Goal: Task Accomplishment & Management: Use online tool/utility

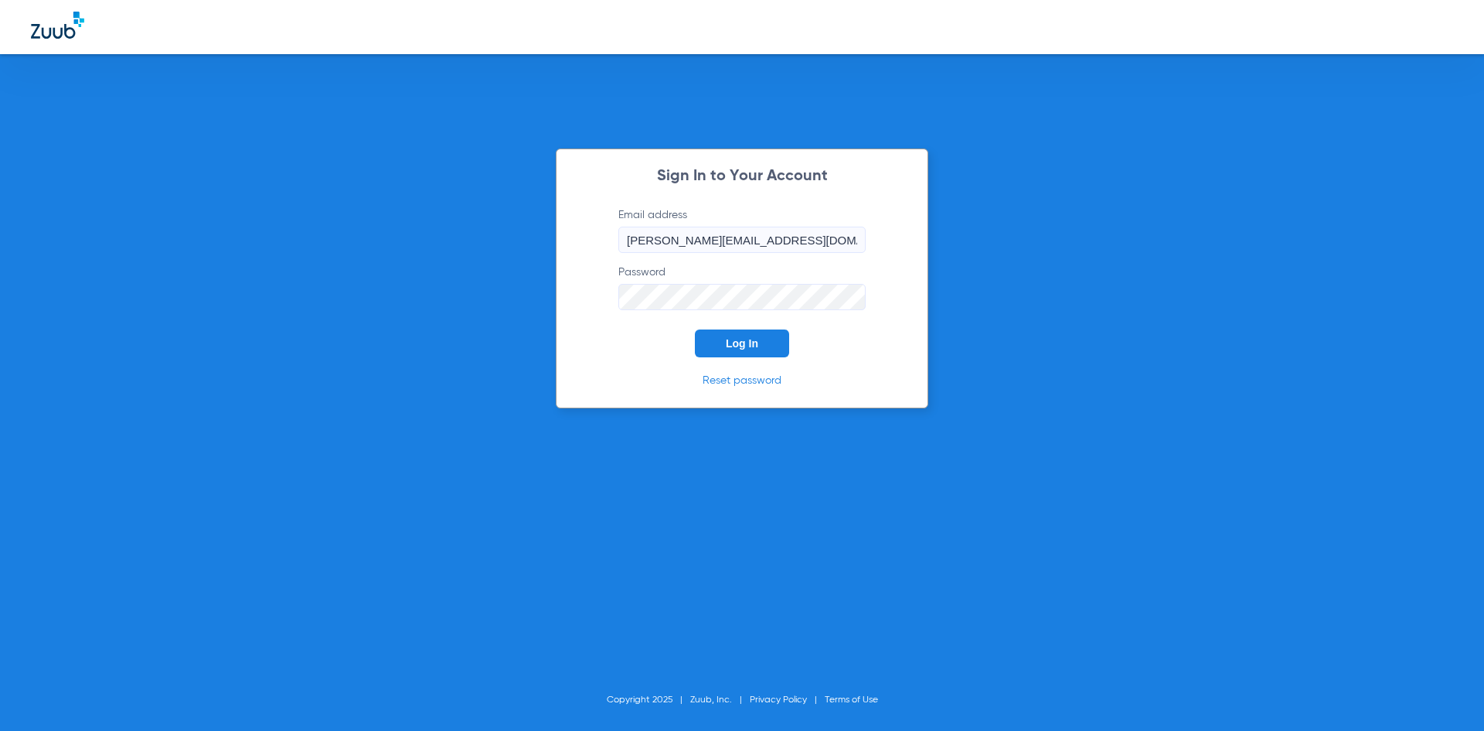
click at [748, 351] on button "Log In" at bounding box center [742, 343] width 94 height 28
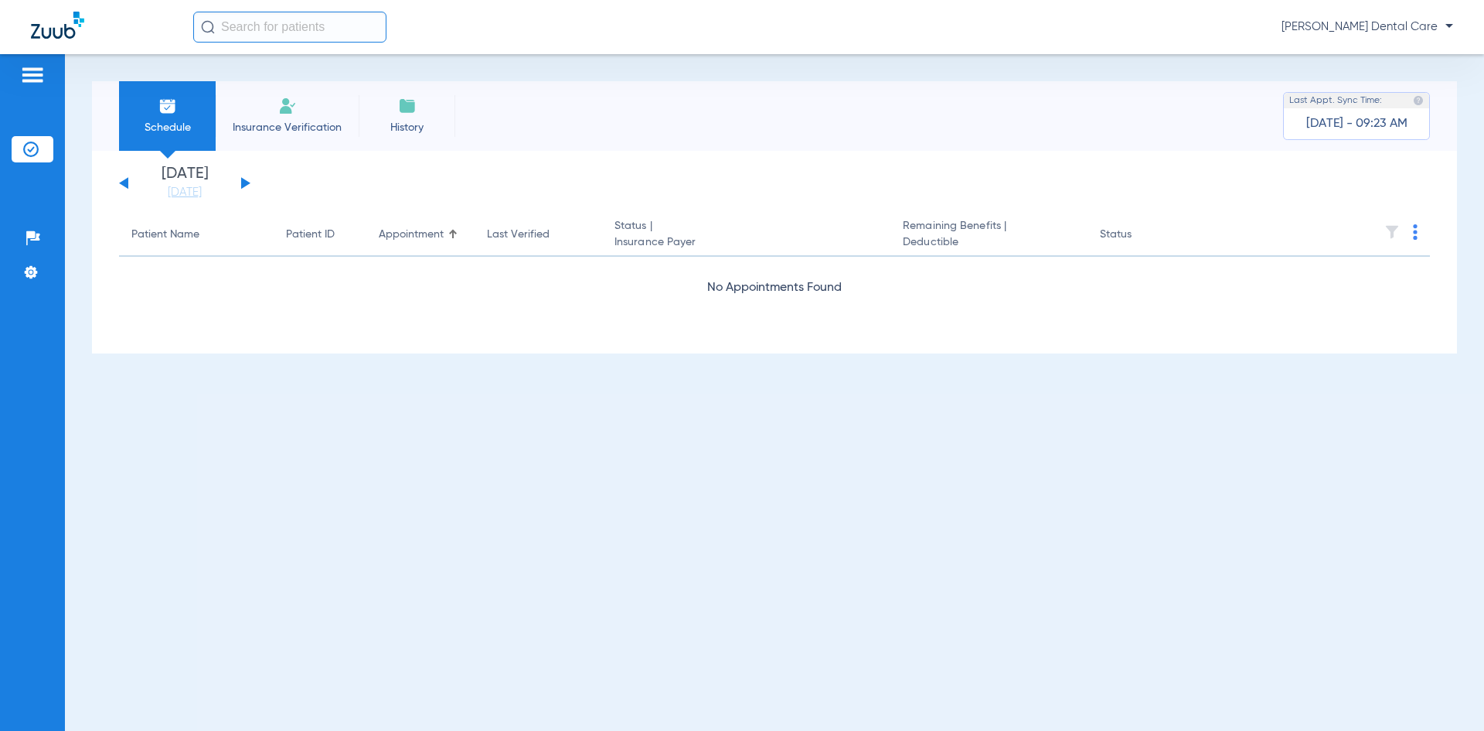
click at [240, 183] on div "[DATE] [DATE] [DATE] [DATE] [DATE] [DATE] [DATE] [DATE] [DATE] [DATE] [DATE] [D…" at bounding box center [184, 183] width 131 height 34
click at [246, 183] on button at bounding box center [245, 183] width 9 height 12
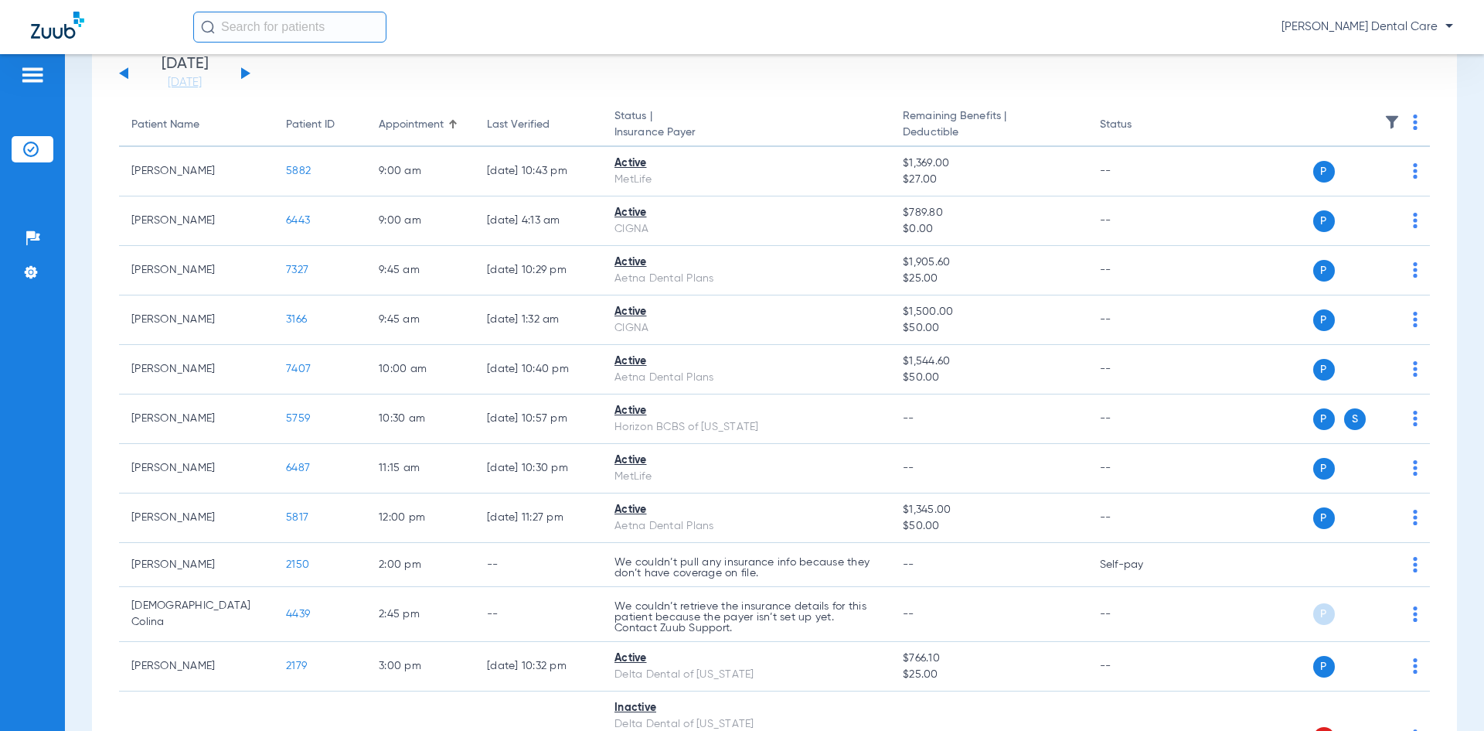
scroll to position [155, 0]
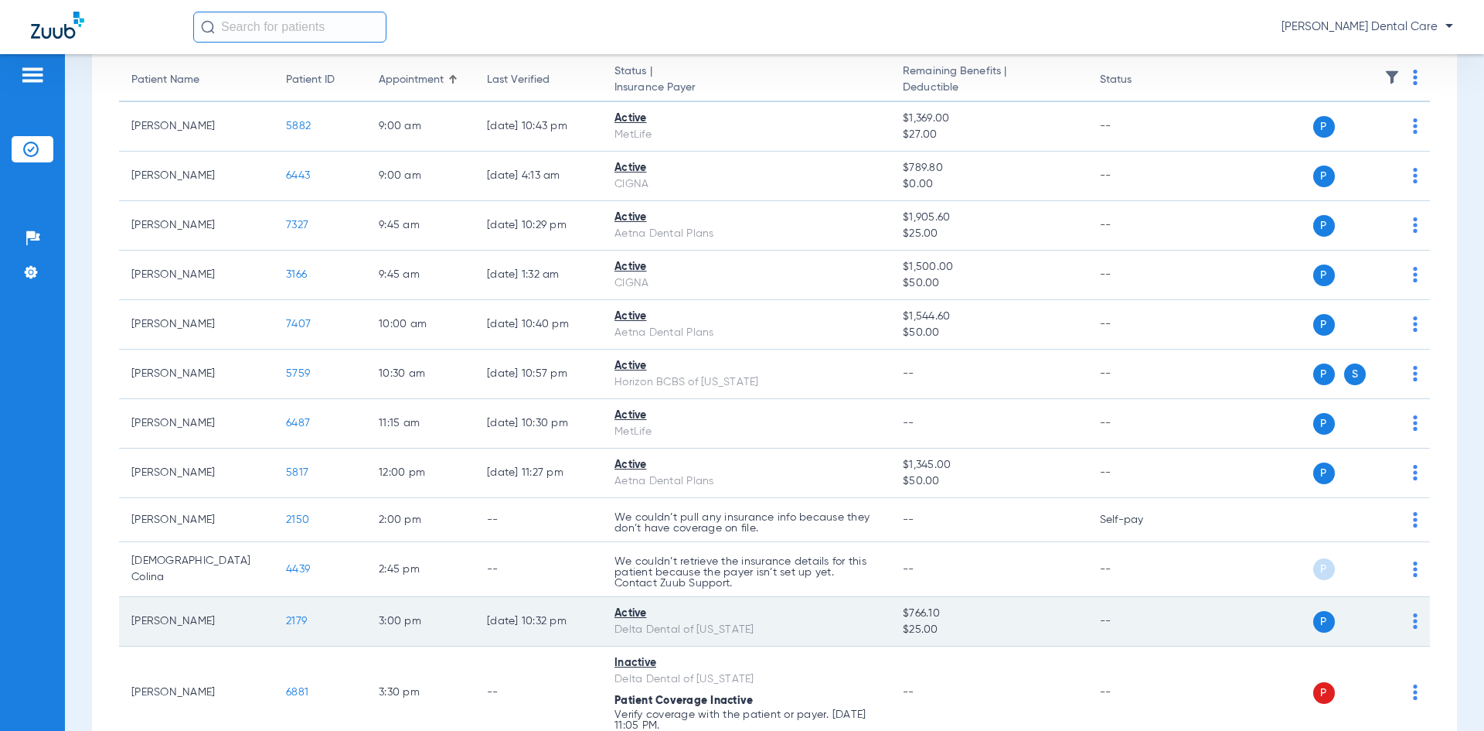
click at [294, 621] on span "2179" at bounding box center [296, 620] width 21 height 11
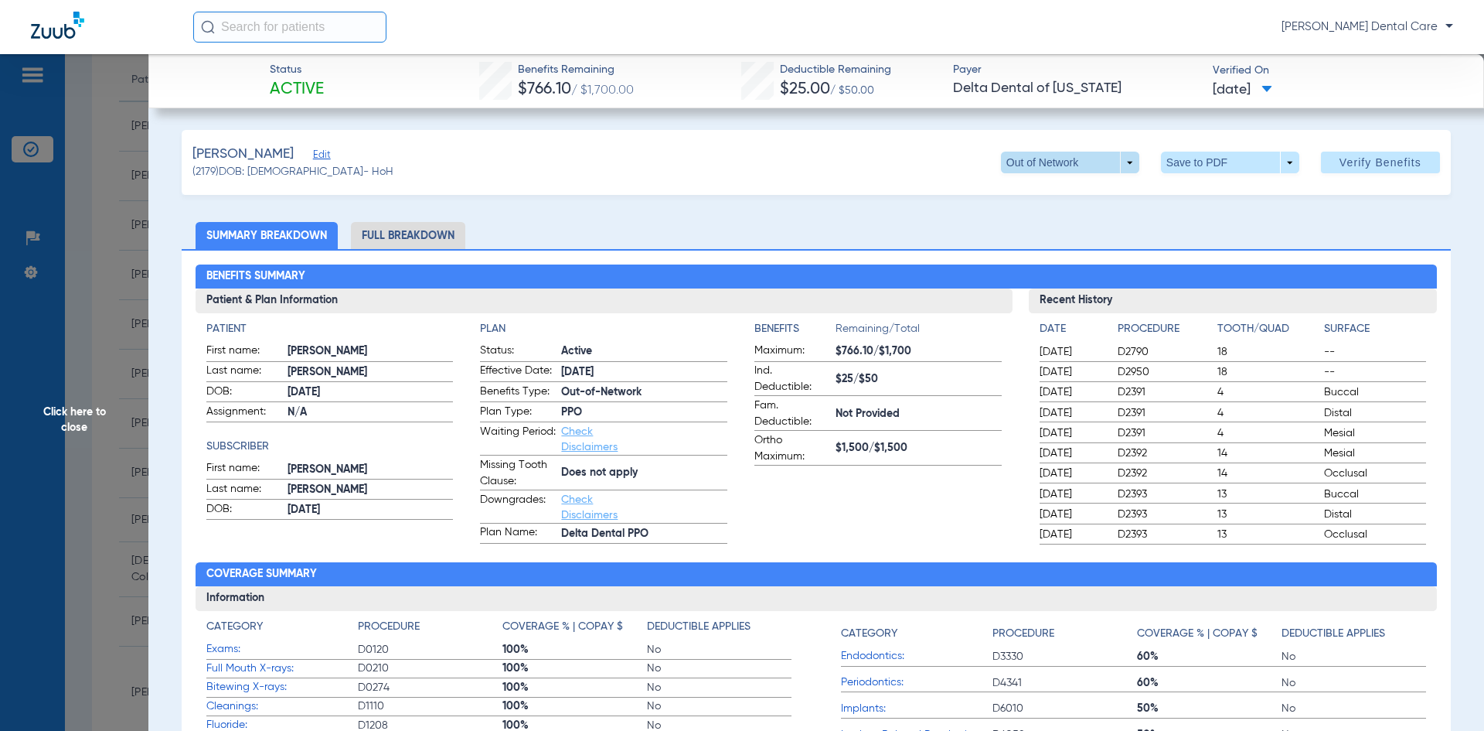
click at [1122, 169] on span at bounding box center [1070, 163] width 138 height 22
click at [1065, 191] on span "PPO" at bounding box center [1039, 193] width 72 height 11
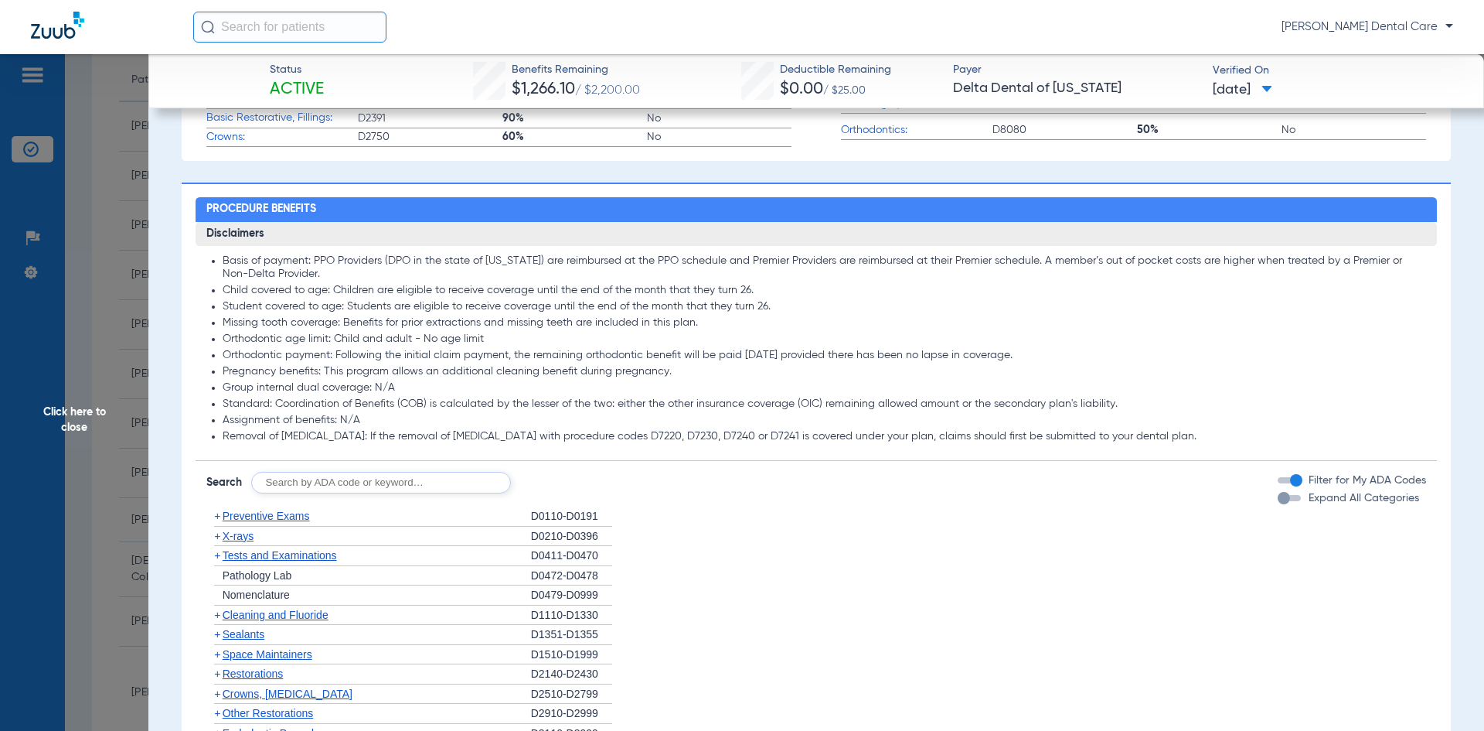
scroll to position [696, 0]
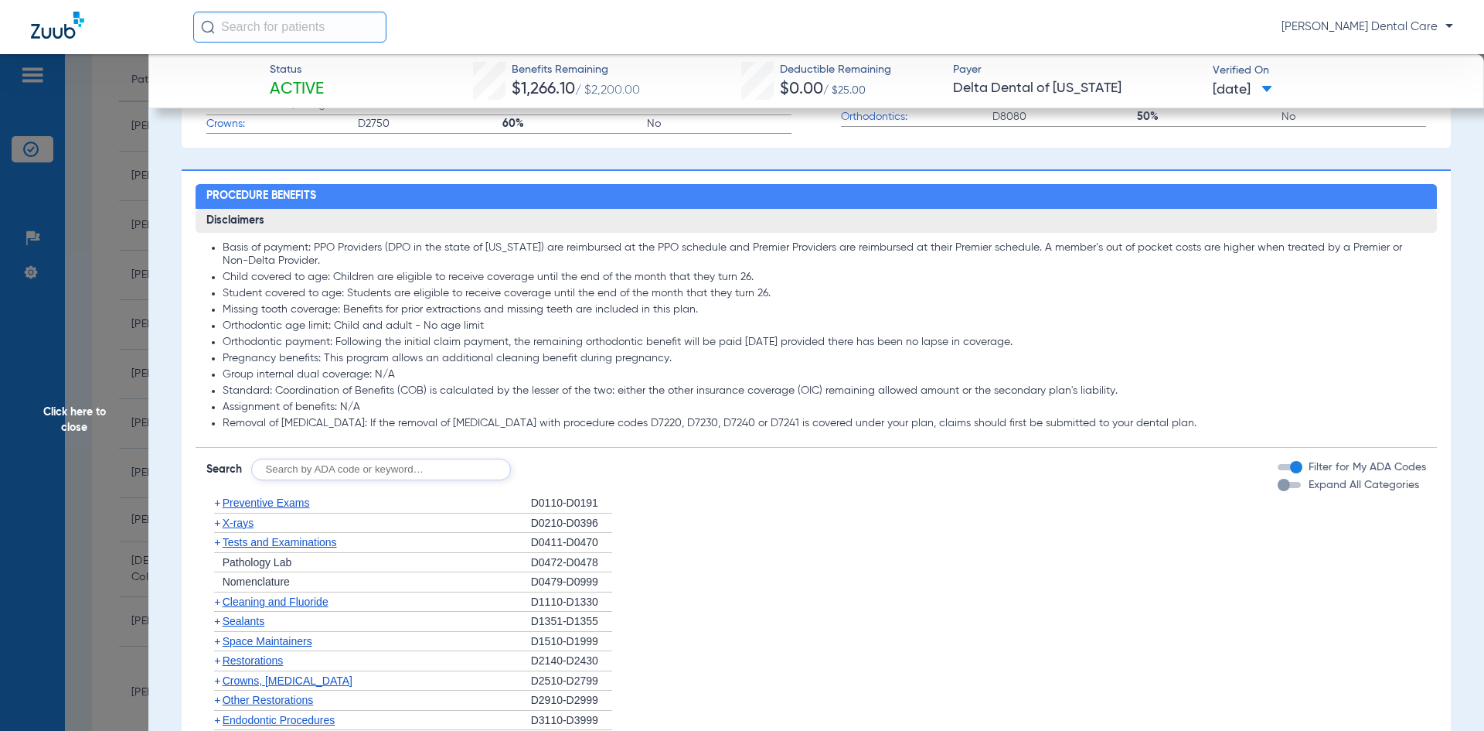
click at [243, 686] on span "Crowns, [MEDICAL_DATA]" at bounding box center [288, 680] width 130 height 12
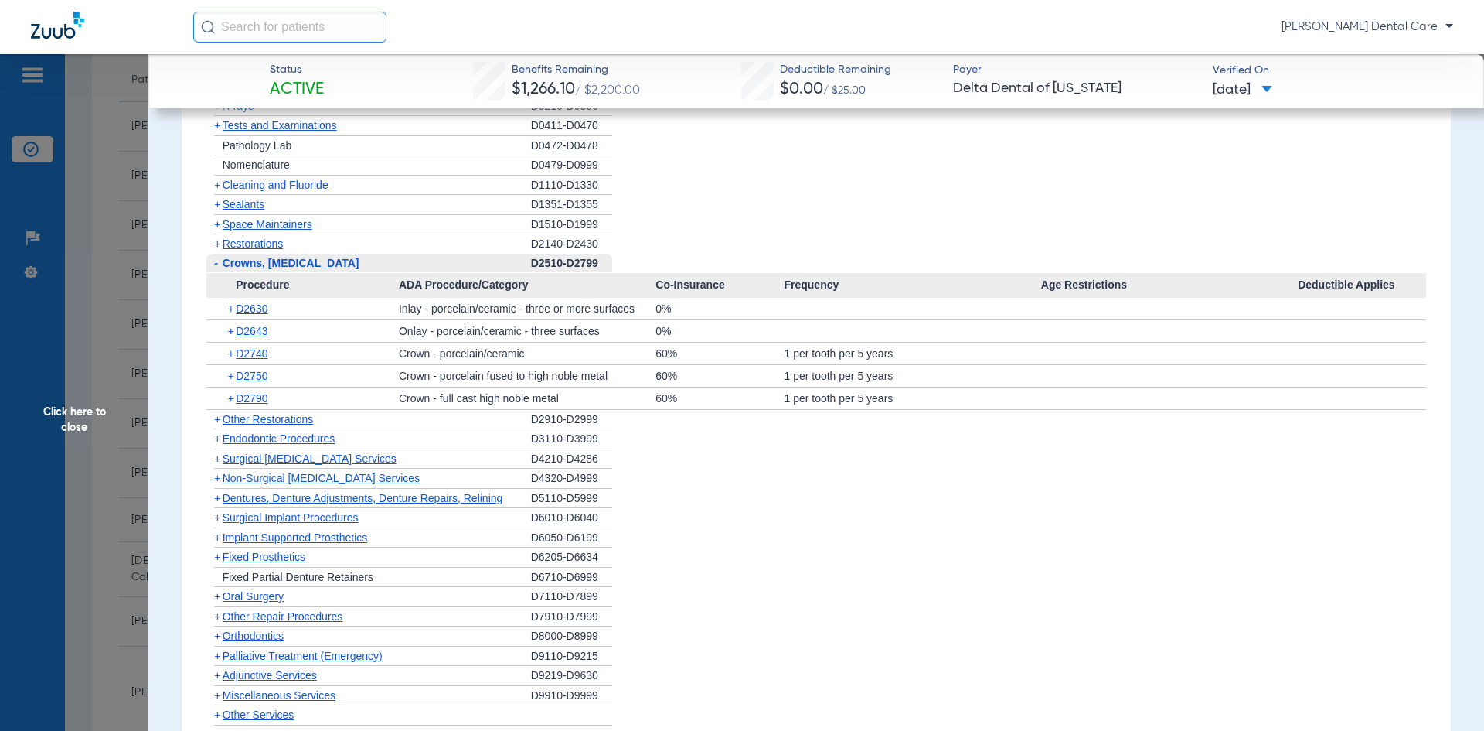
scroll to position [1160, 0]
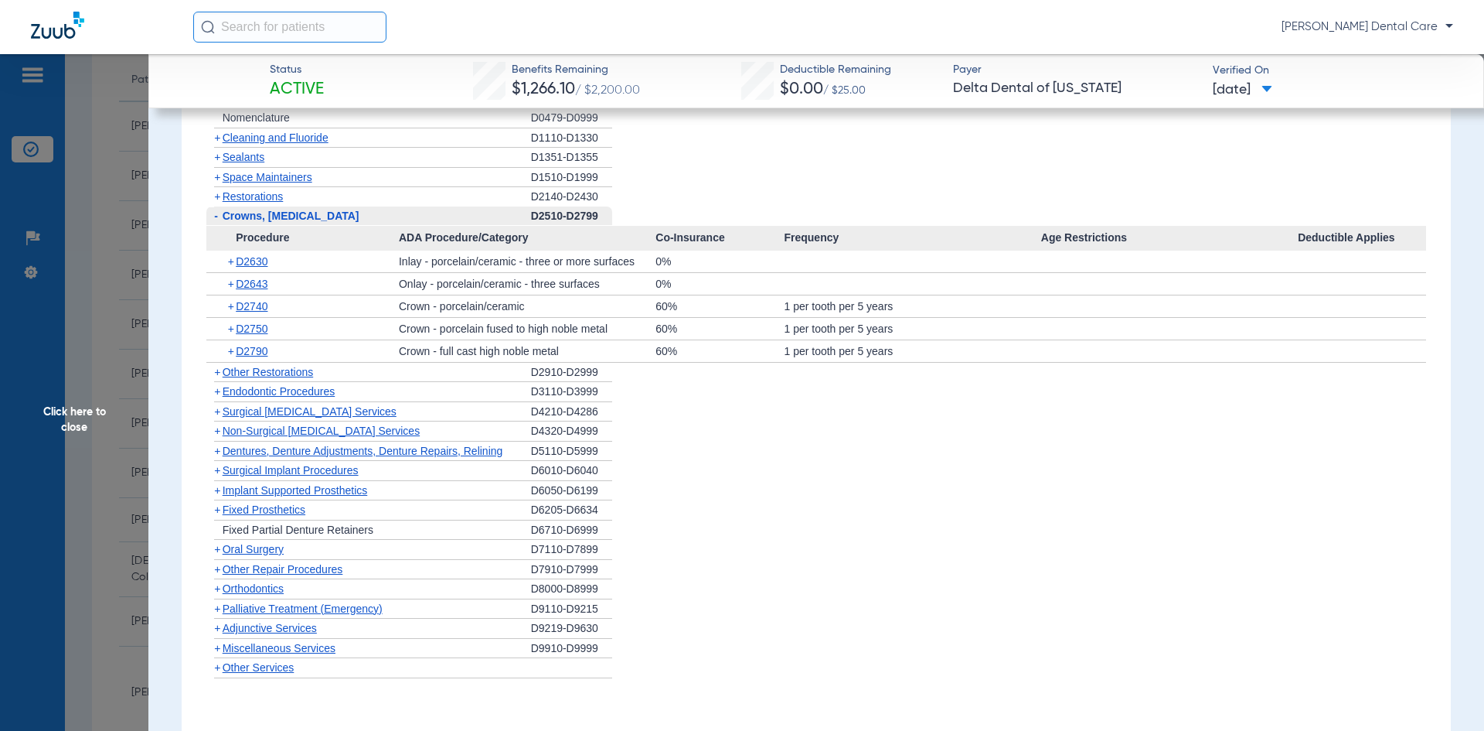
click at [276, 590] on span "Orthodontics" at bounding box center [253, 588] width 61 height 12
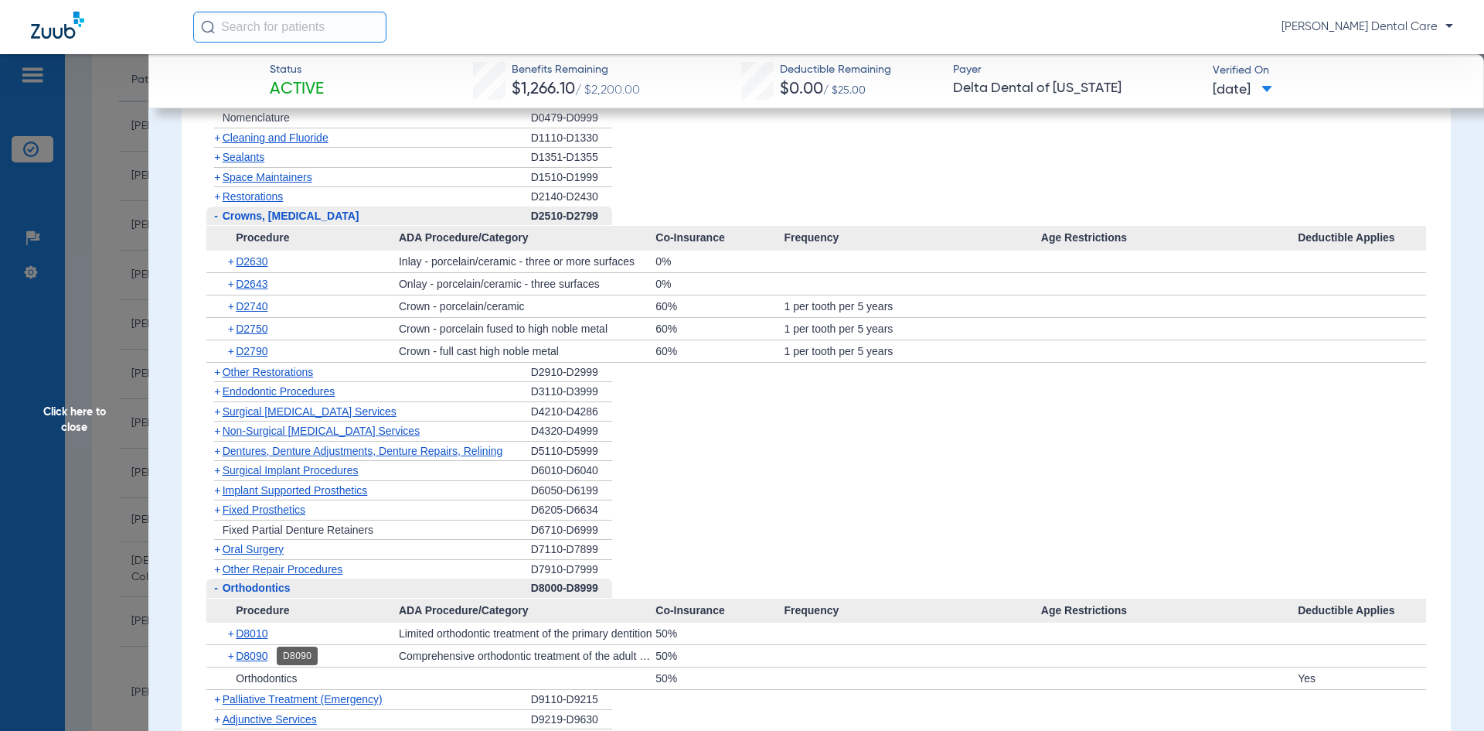
click at [255, 658] on span "D8090" at bounding box center [252, 655] width 32 height 12
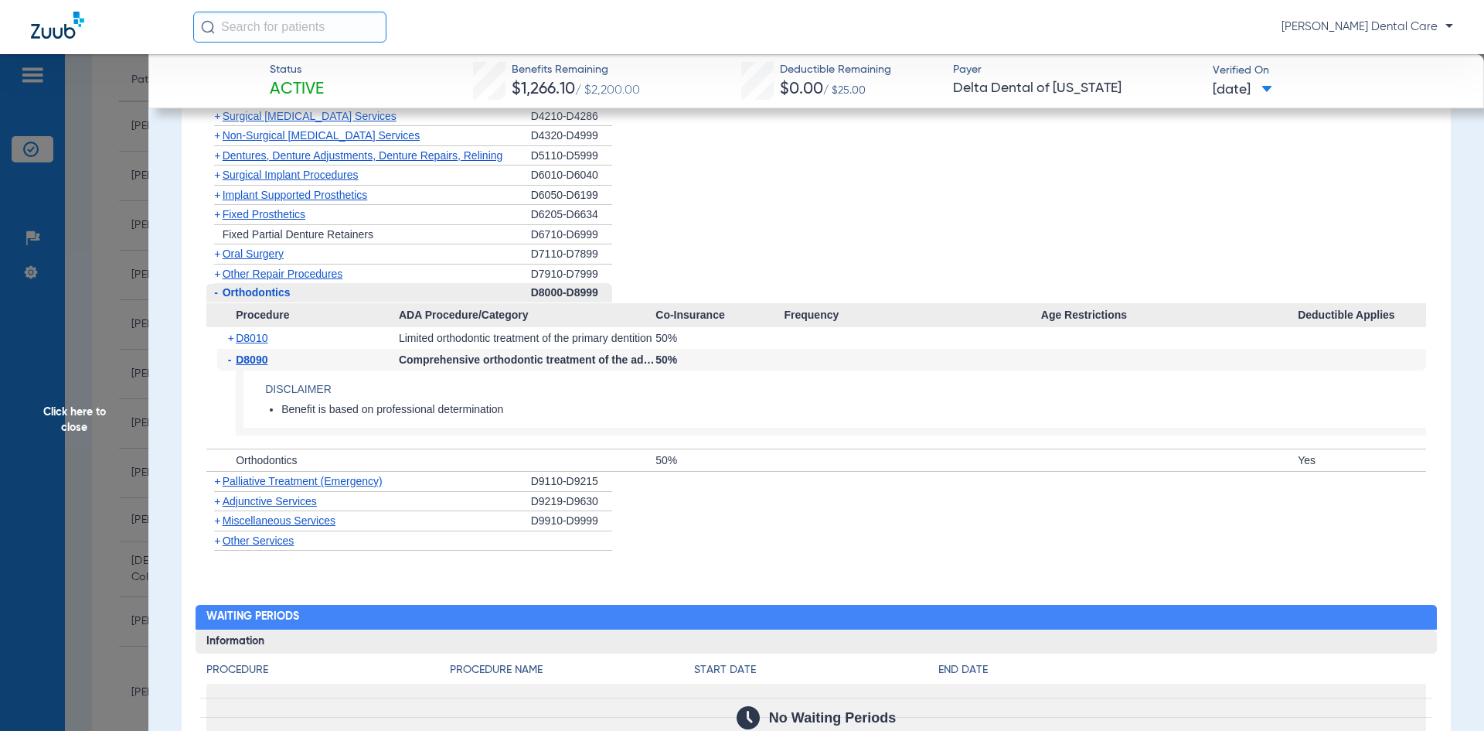
scroll to position [1469, 0]
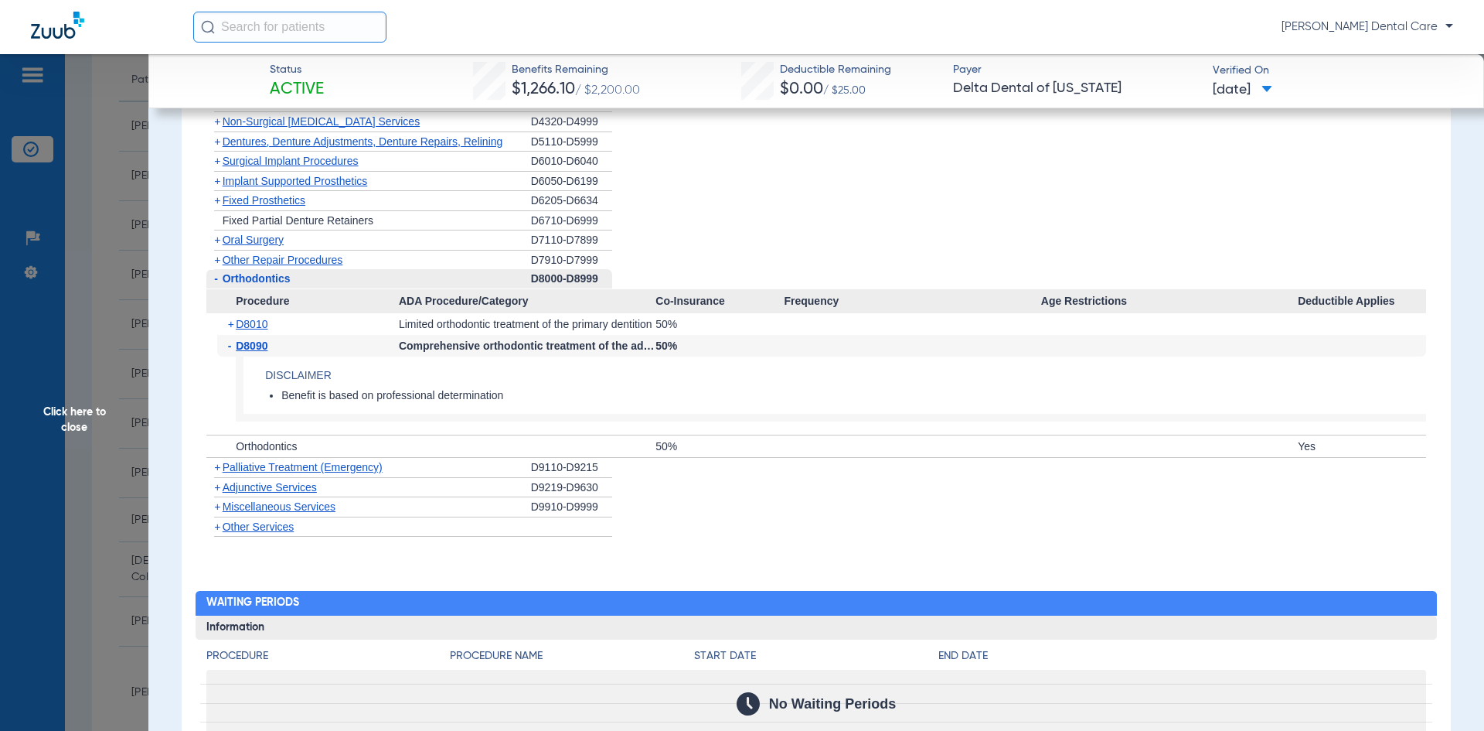
click at [74, 415] on span "Click here to close" at bounding box center [74, 419] width 148 height 731
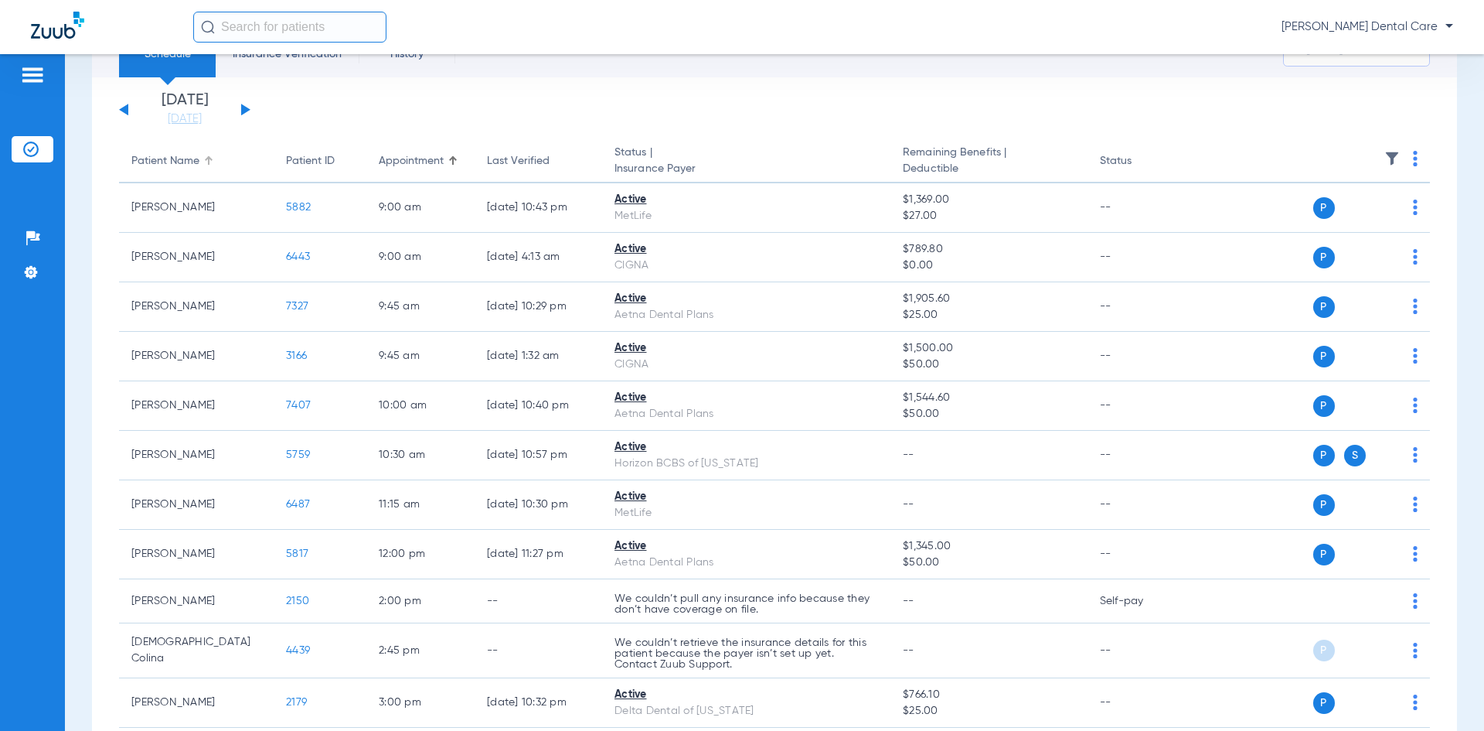
scroll to position [46, 0]
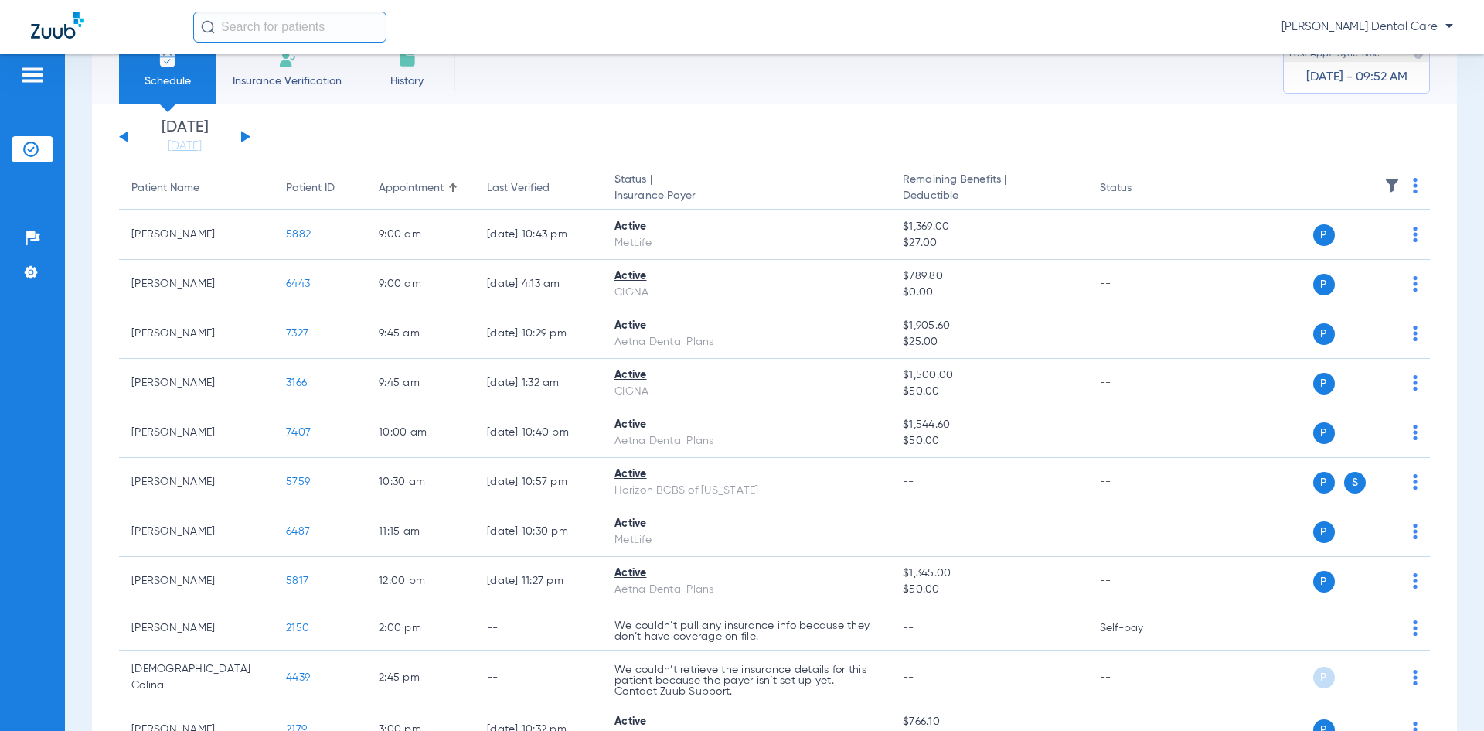
click at [243, 135] on button at bounding box center [245, 137] width 9 height 12
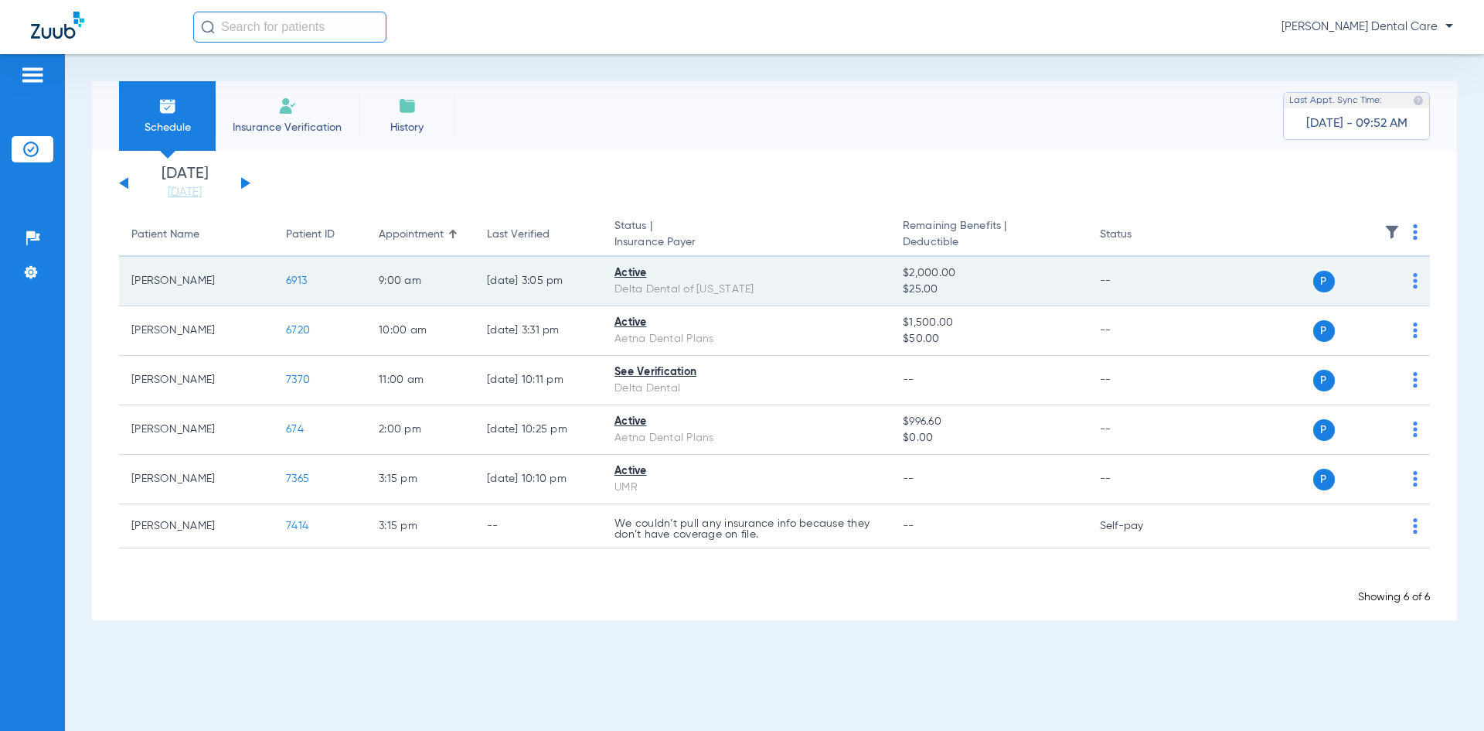
click at [302, 282] on span "6913" at bounding box center [296, 280] width 21 height 11
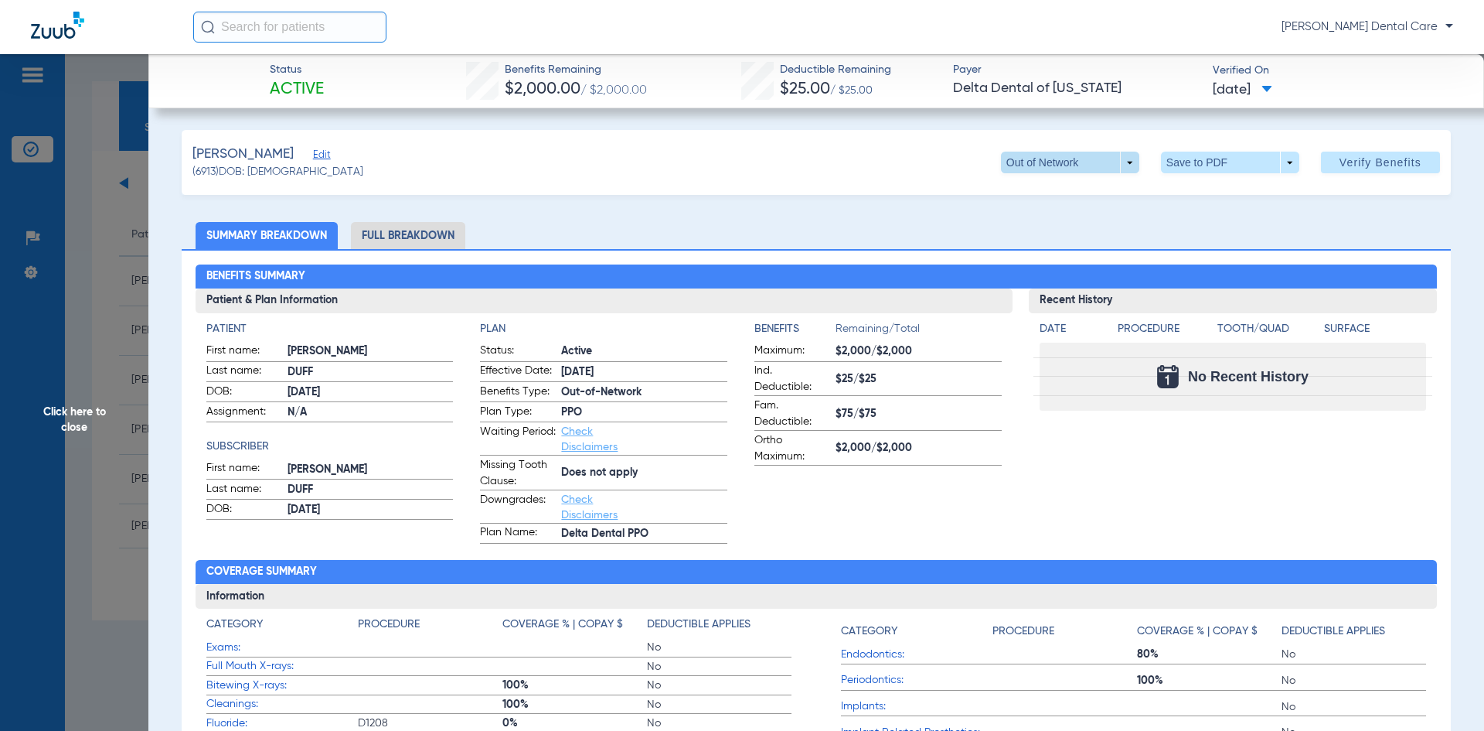
click at [1119, 164] on span at bounding box center [1070, 163] width 138 height 22
click at [1030, 197] on span "PPO" at bounding box center [1039, 193] width 72 height 11
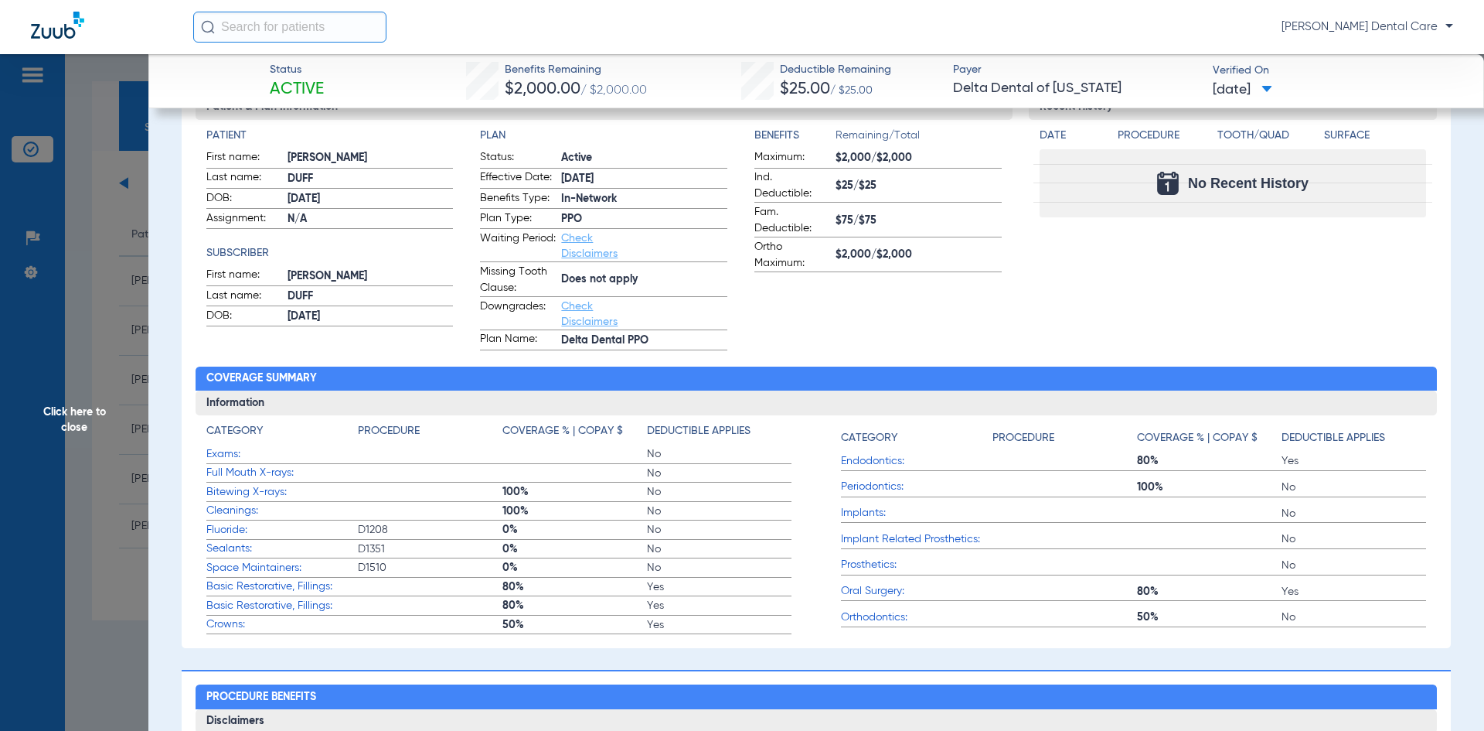
scroll to position [232, 0]
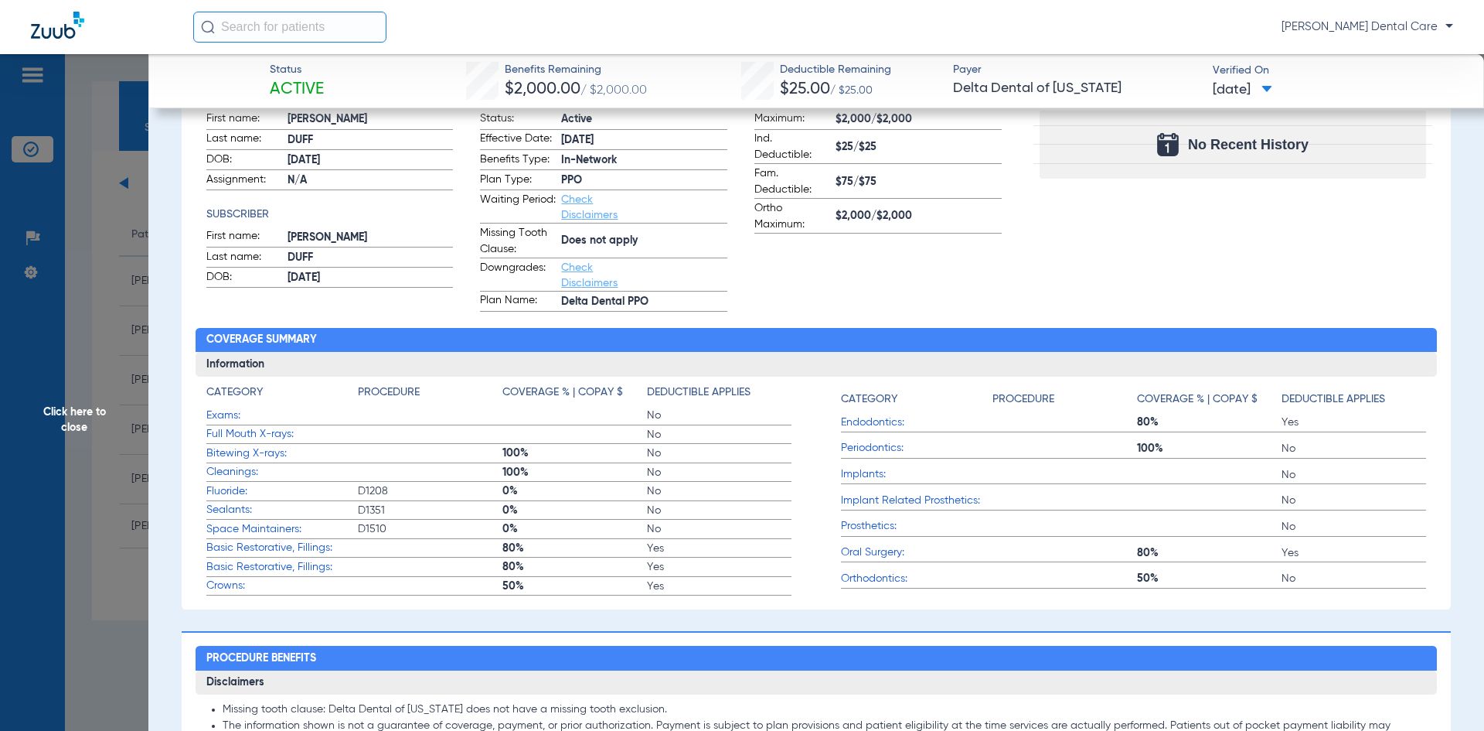
click at [66, 417] on span "Click here to close" at bounding box center [74, 419] width 148 height 731
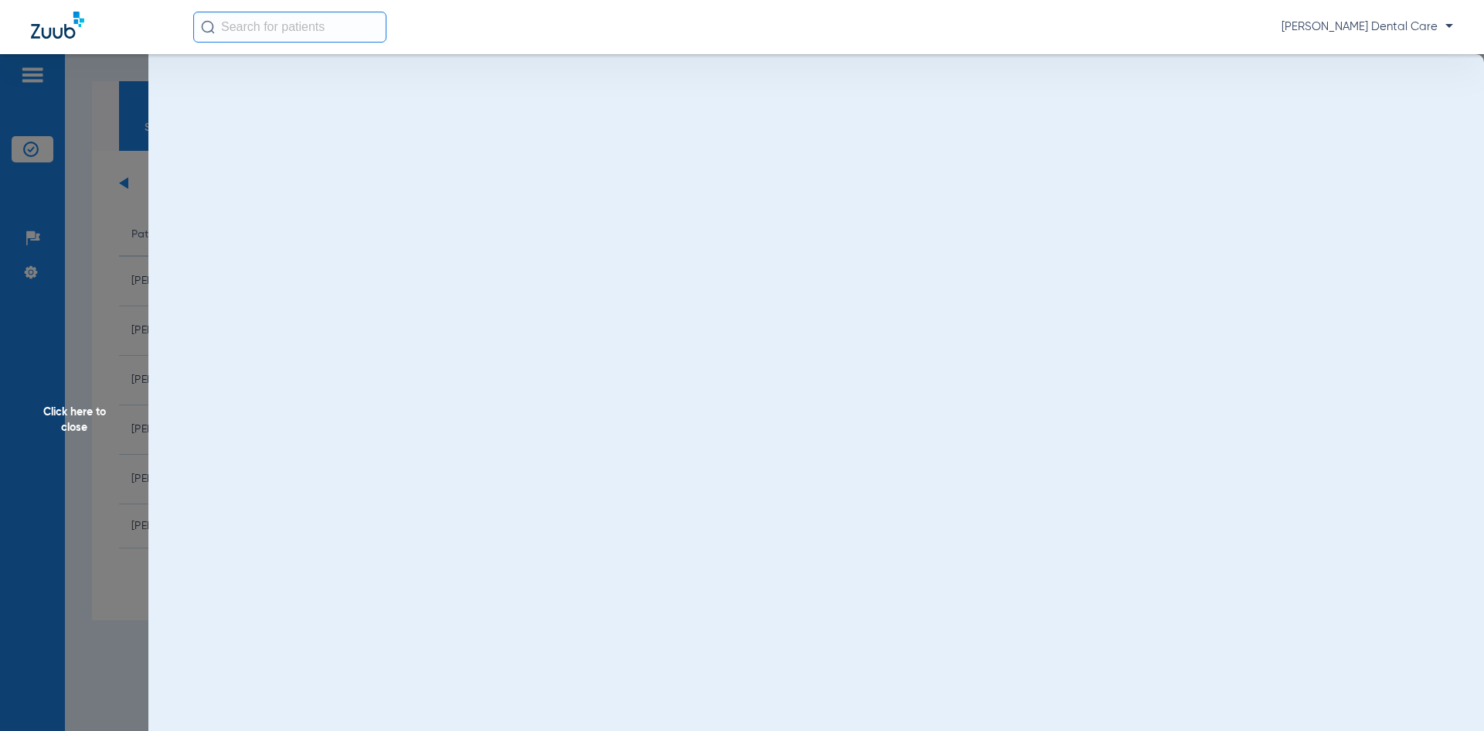
scroll to position [0, 0]
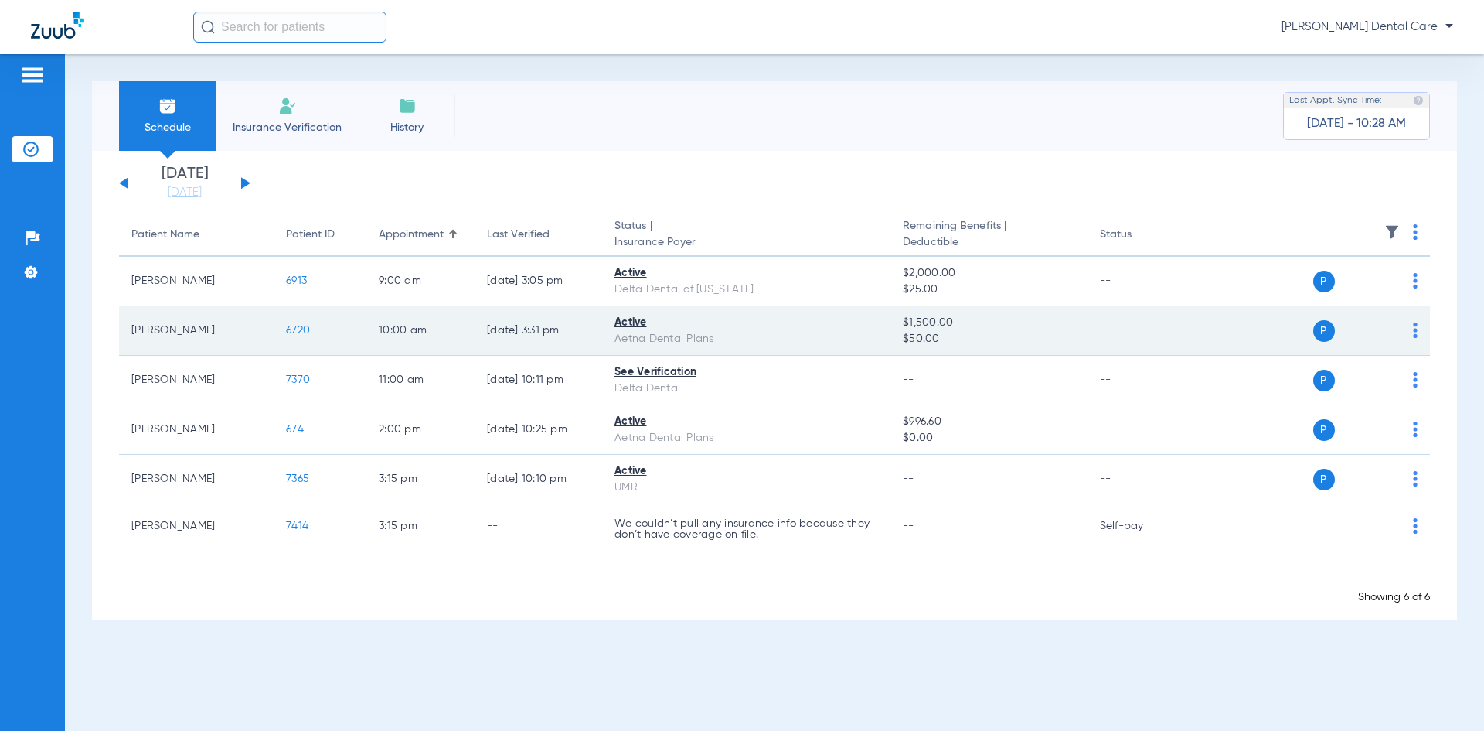
click at [295, 332] on span "6720" at bounding box center [298, 330] width 24 height 11
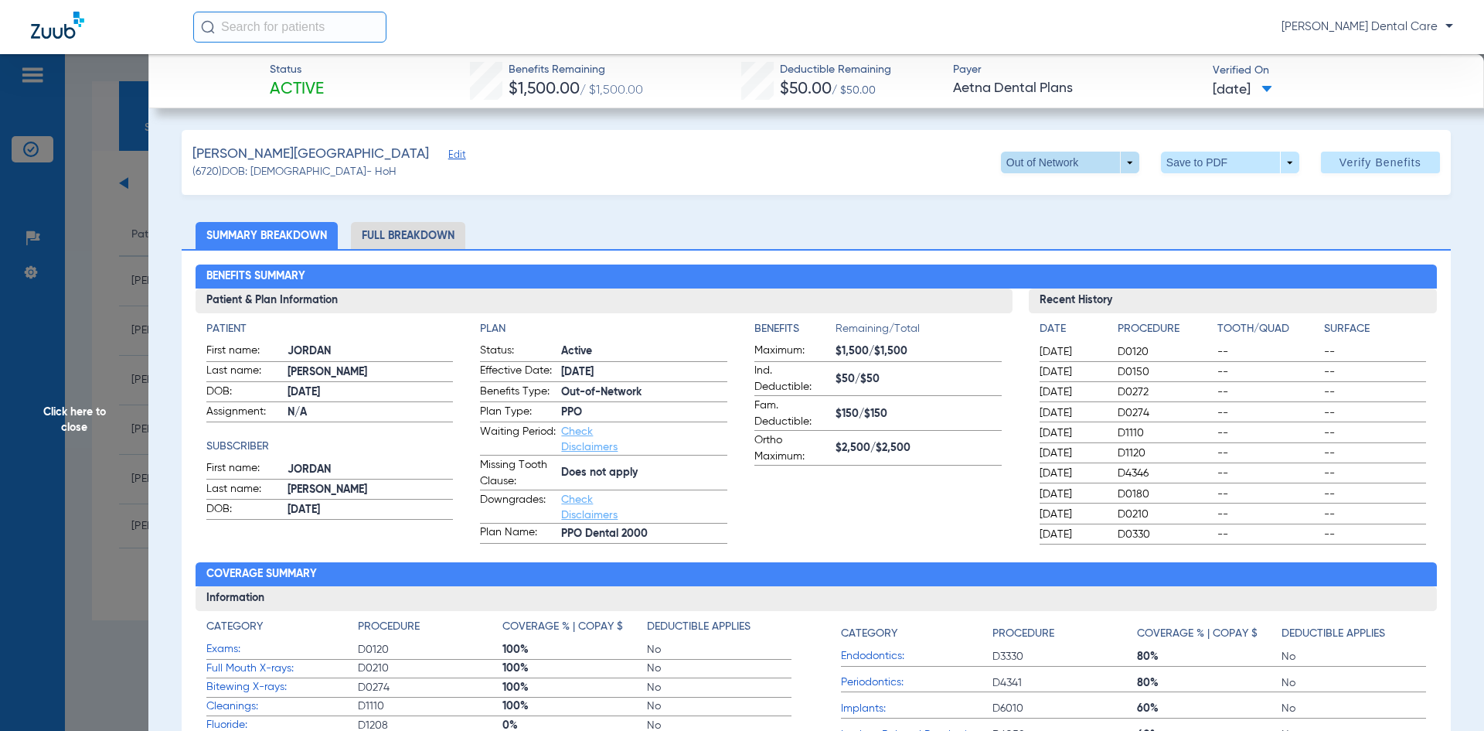
click at [1126, 167] on span at bounding box center [1070, 163] width 138 height 22
click at [1038, 203] on button "PPO" at bounding box center [1038, 193] width 97 height 31
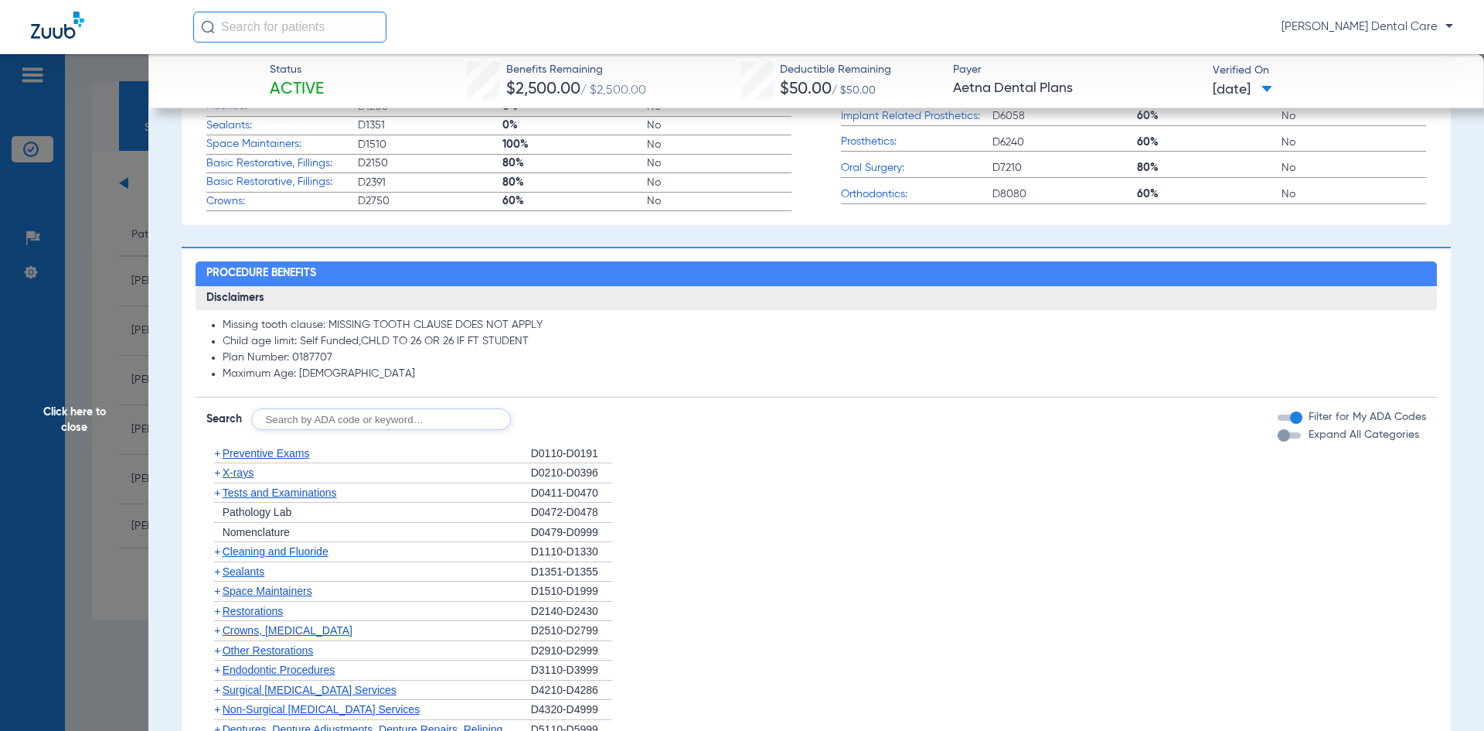
scroll to position [696, 0]
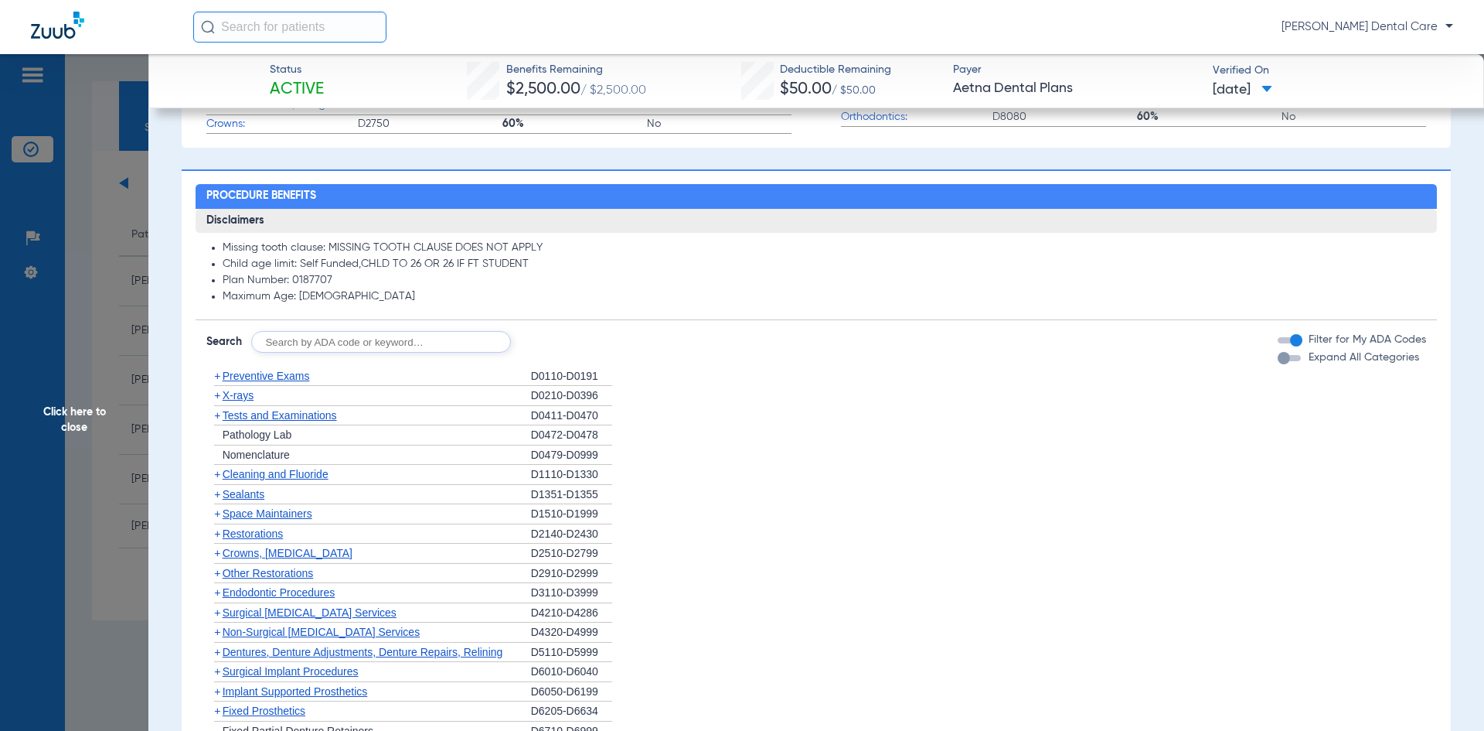
click at [269, 537] on span "Restorations" at bounding box center [253, 533] width 61 height 12
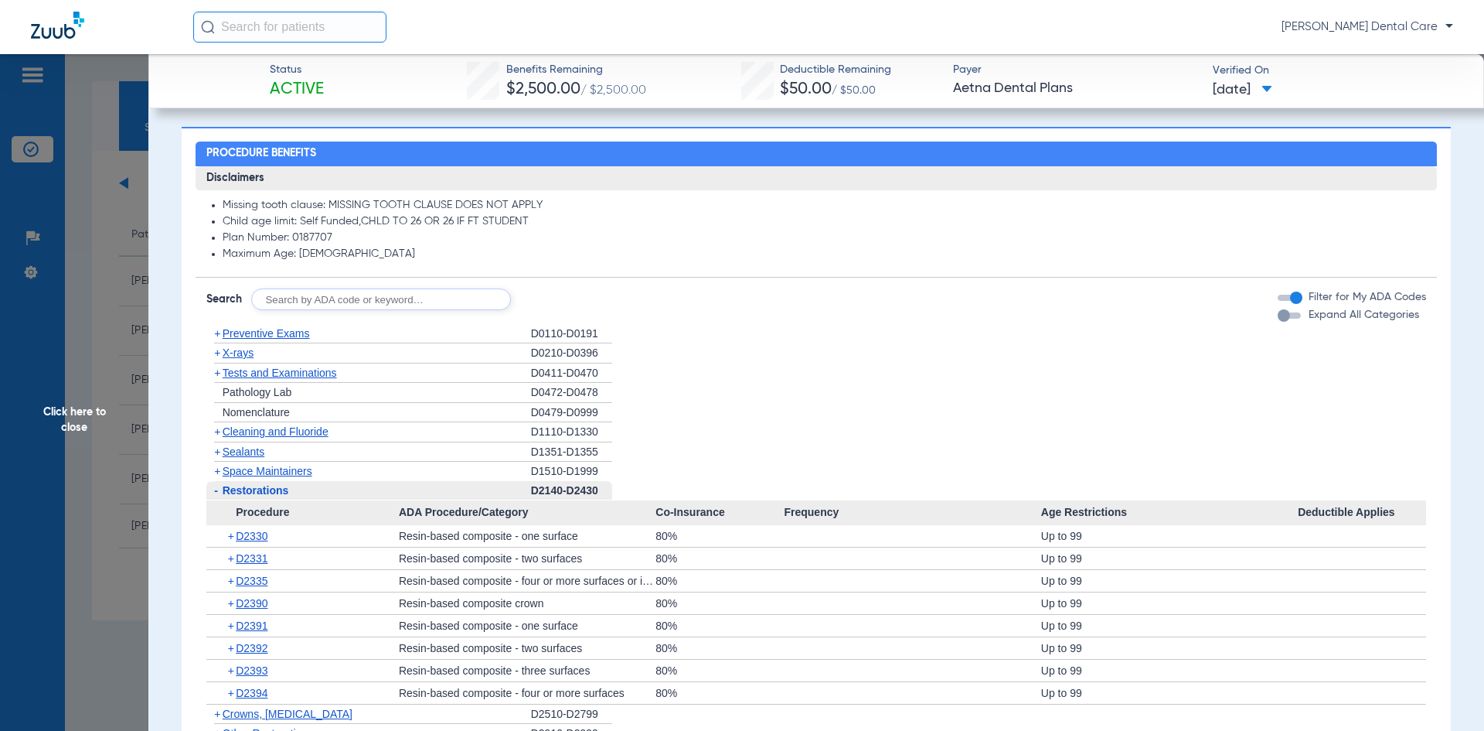
scroll to position [773, 0]
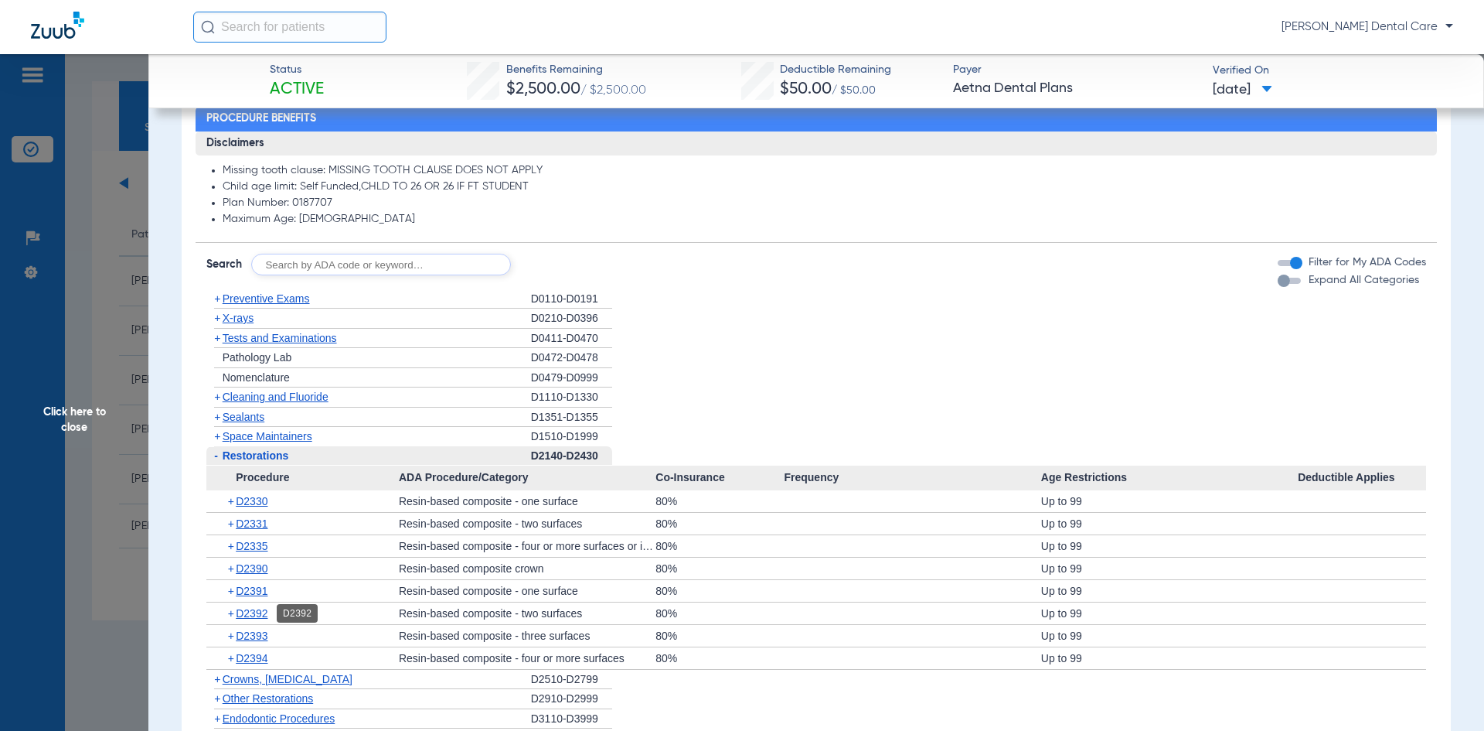
click at [258, 612] on span "D2392" at bounding box center [252, 613] width 32 height 12
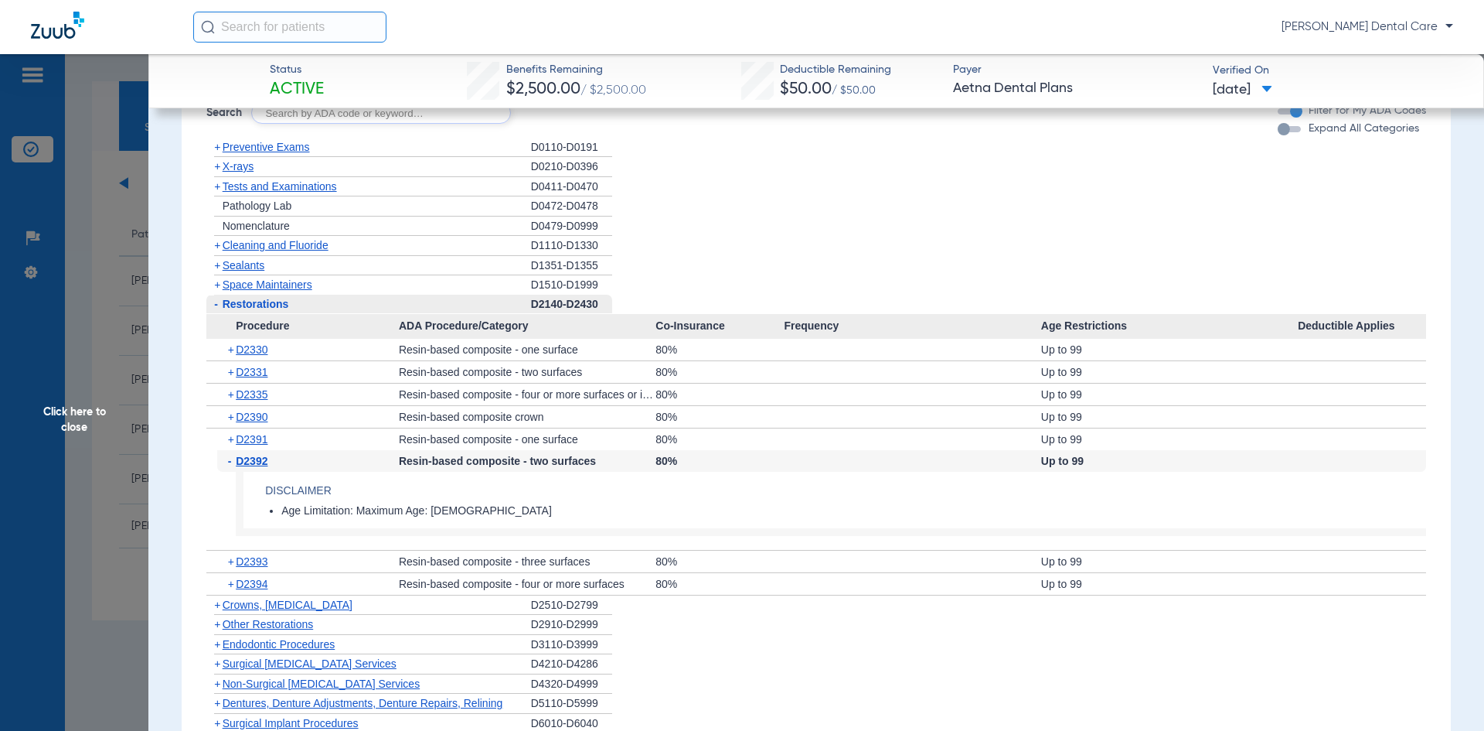
scroll to position [928, 0]
click at [76, 424] on span "Click here to close" at bounding box center [74, 419] width 148 height 731
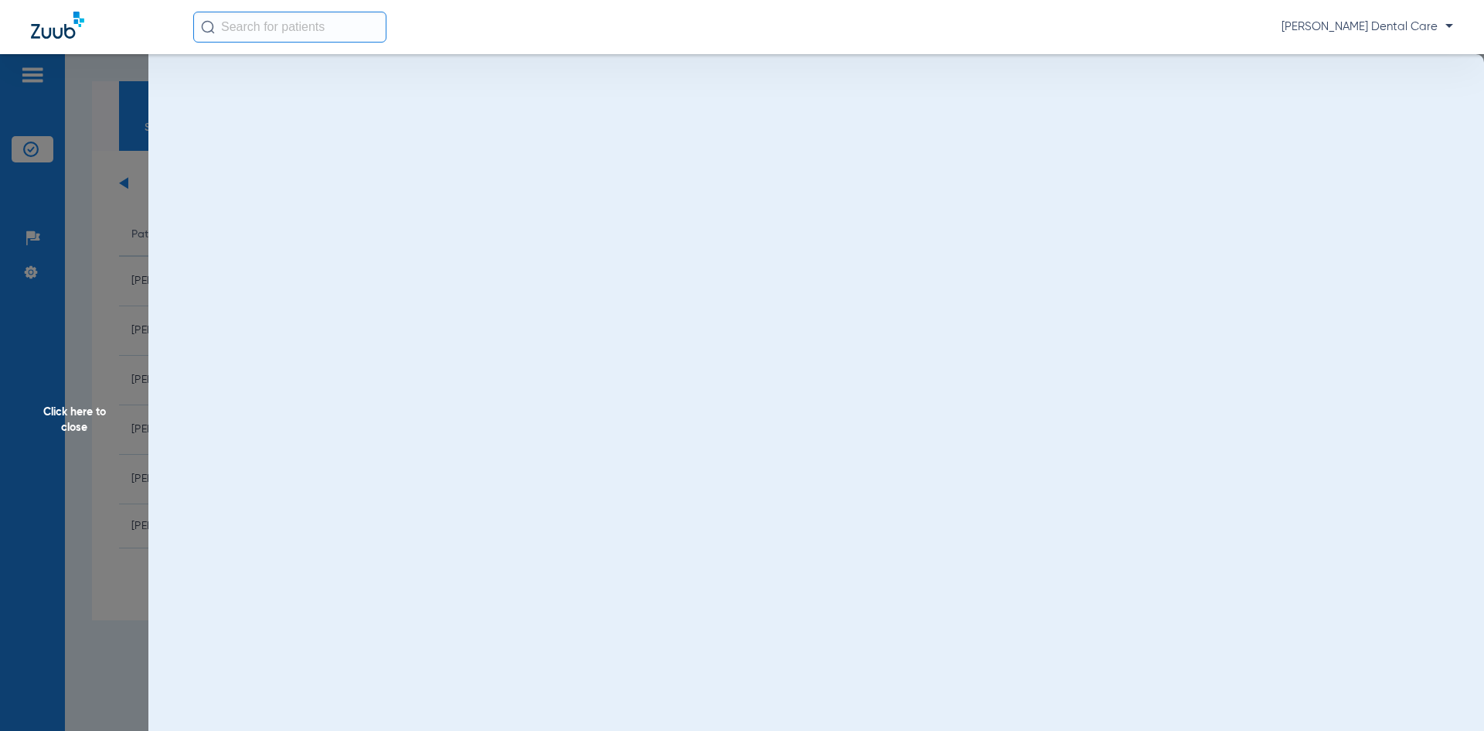
scroll to position [0, 0]
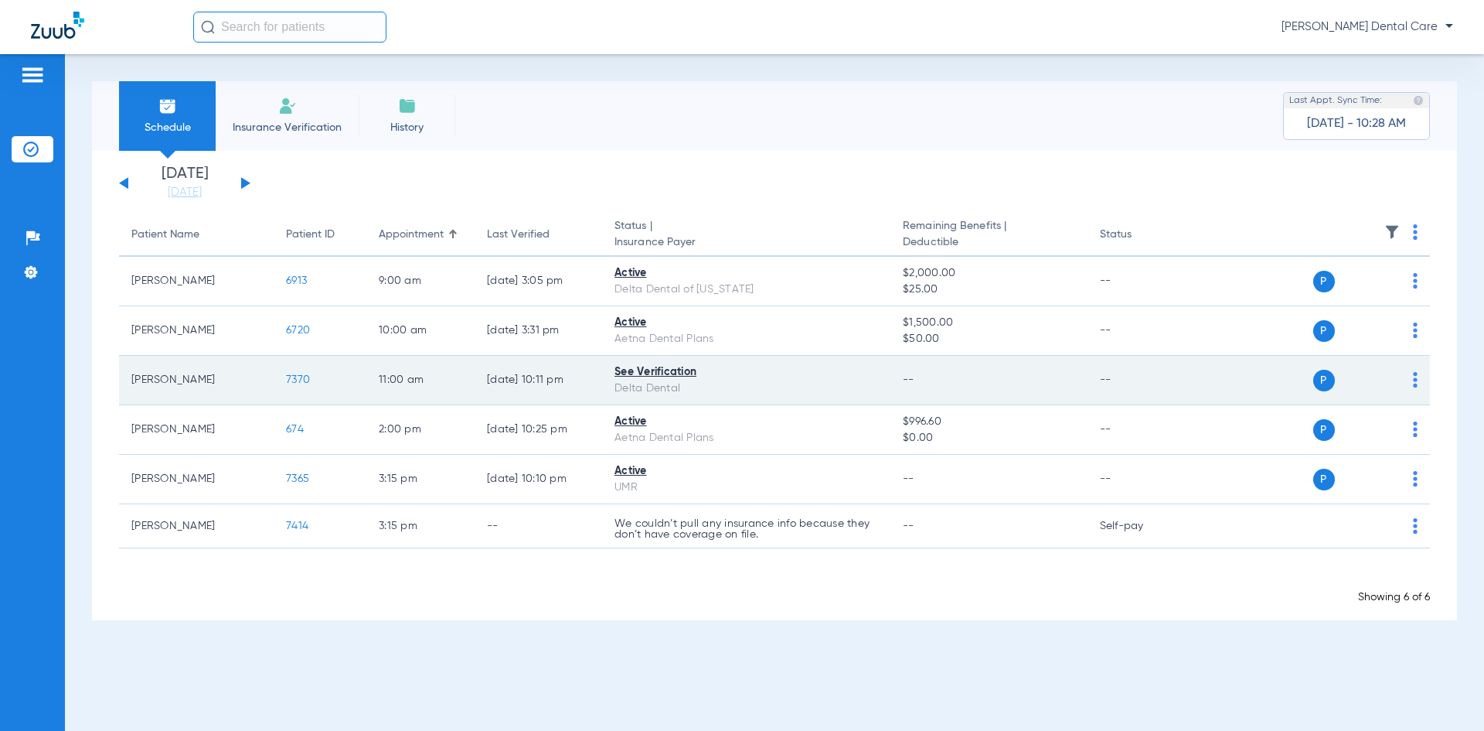
click at [297, 383] on span "7370" at bounding box center [298, 379] width 24 height 11
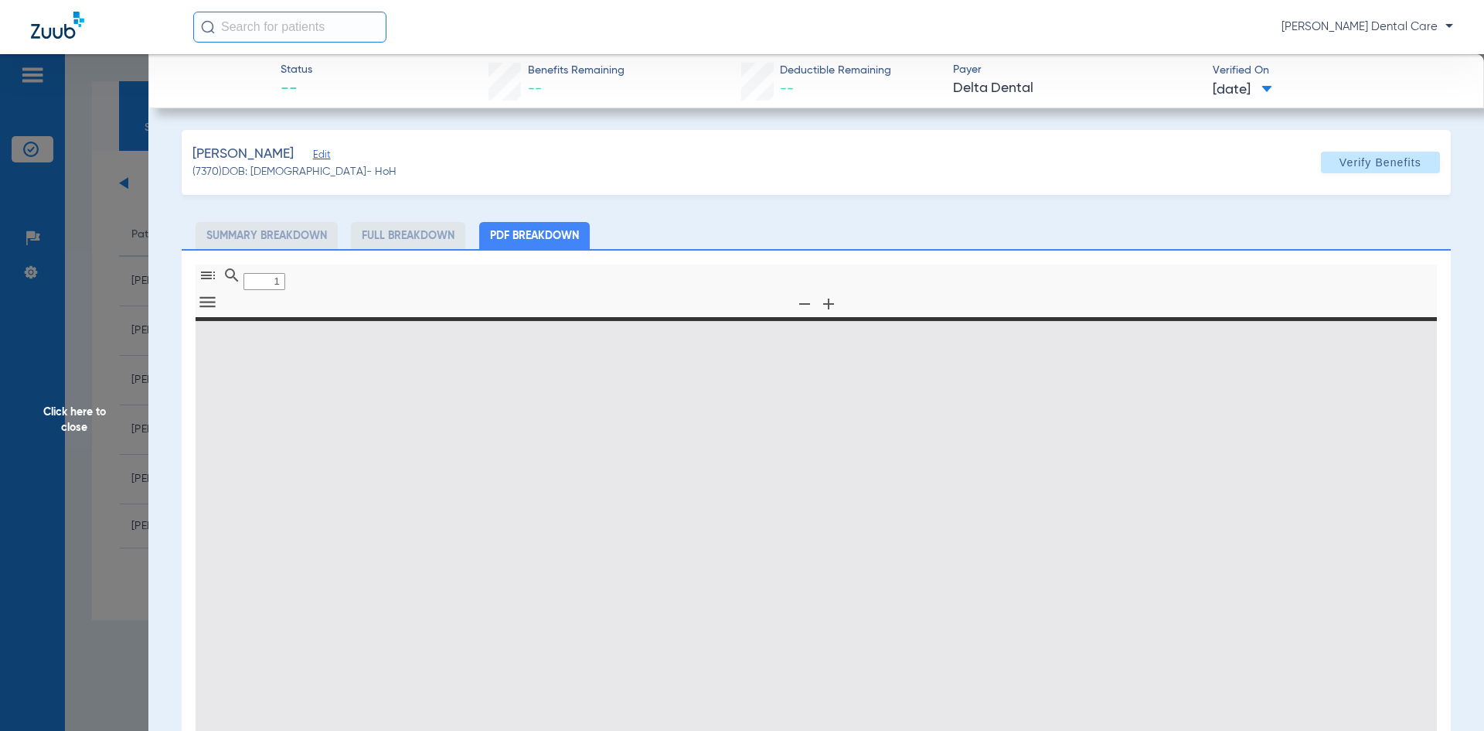
type input "0"
select select "page-width"
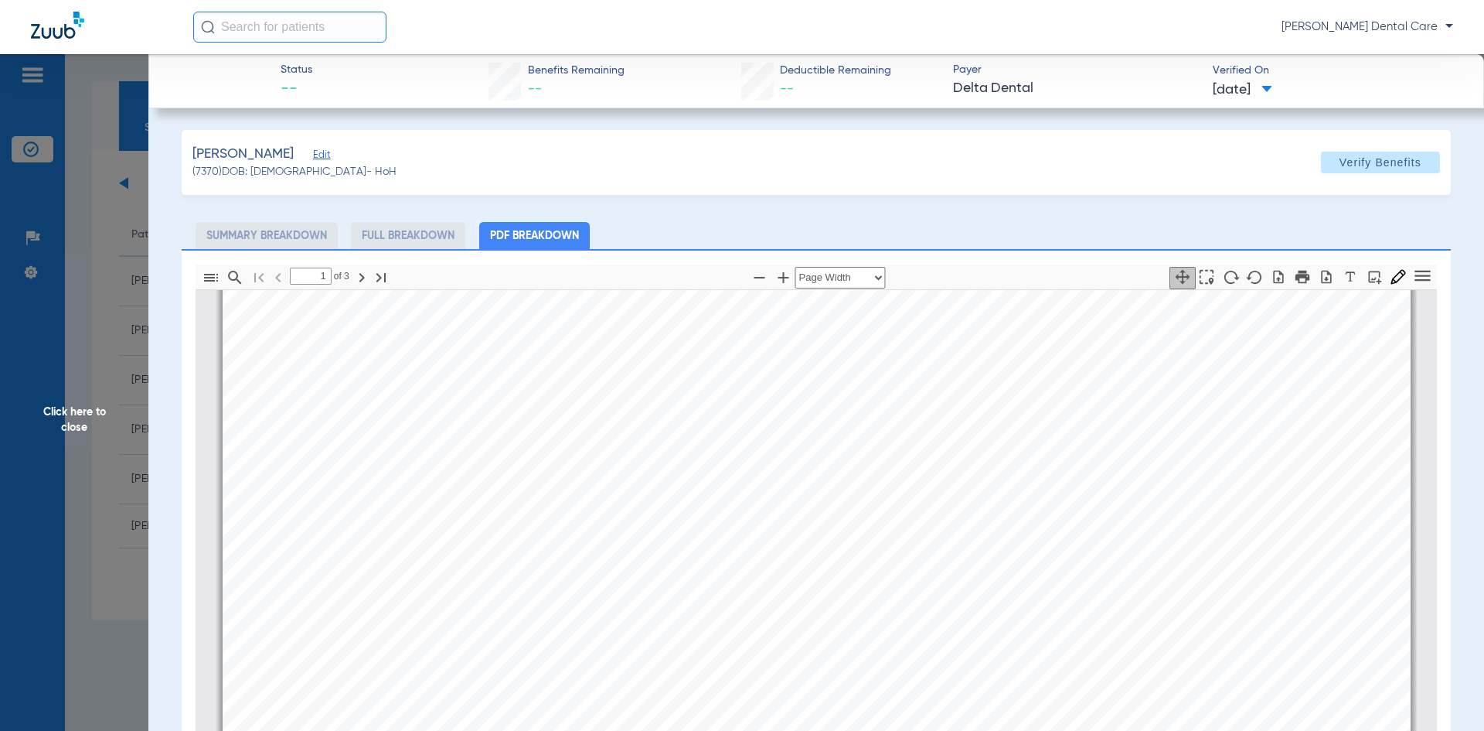
scroll to position [781, 0]
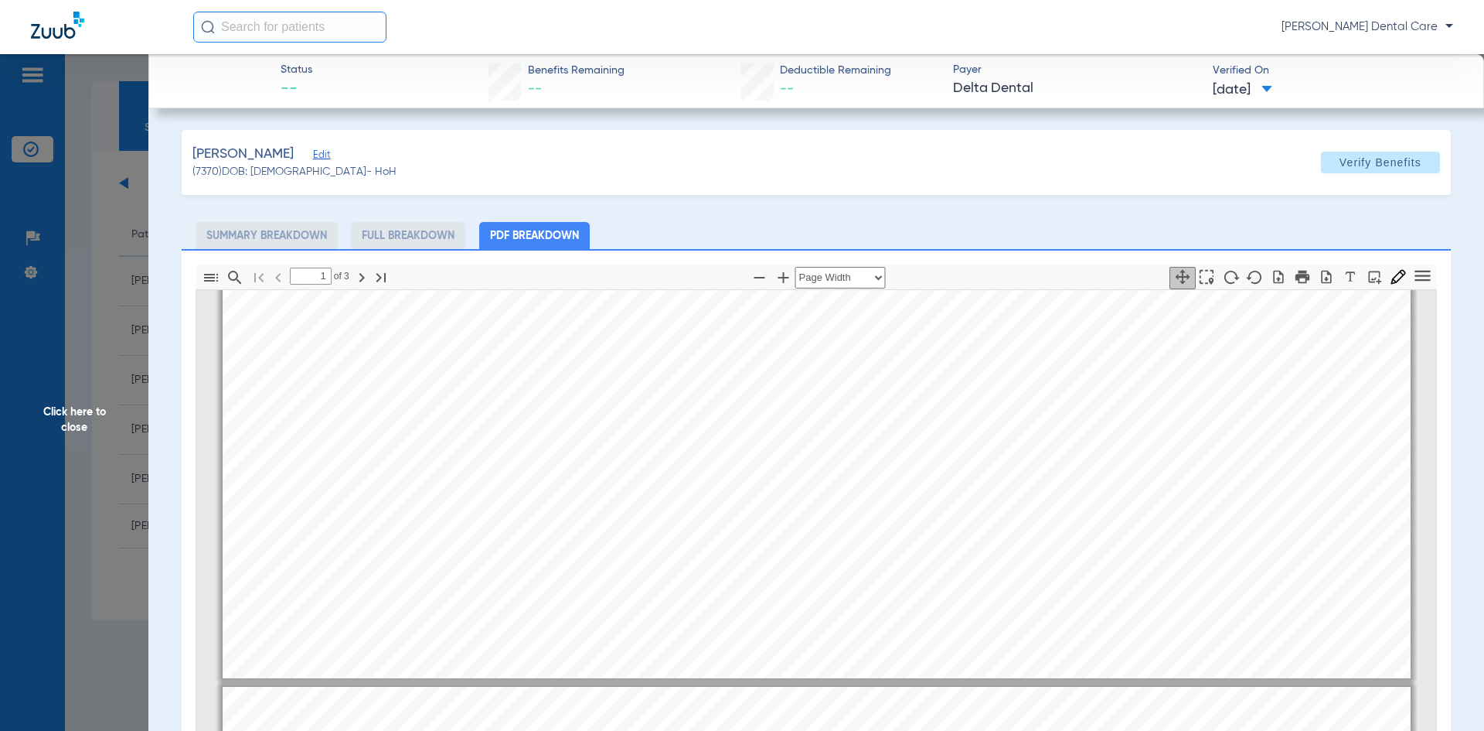
type input "2"
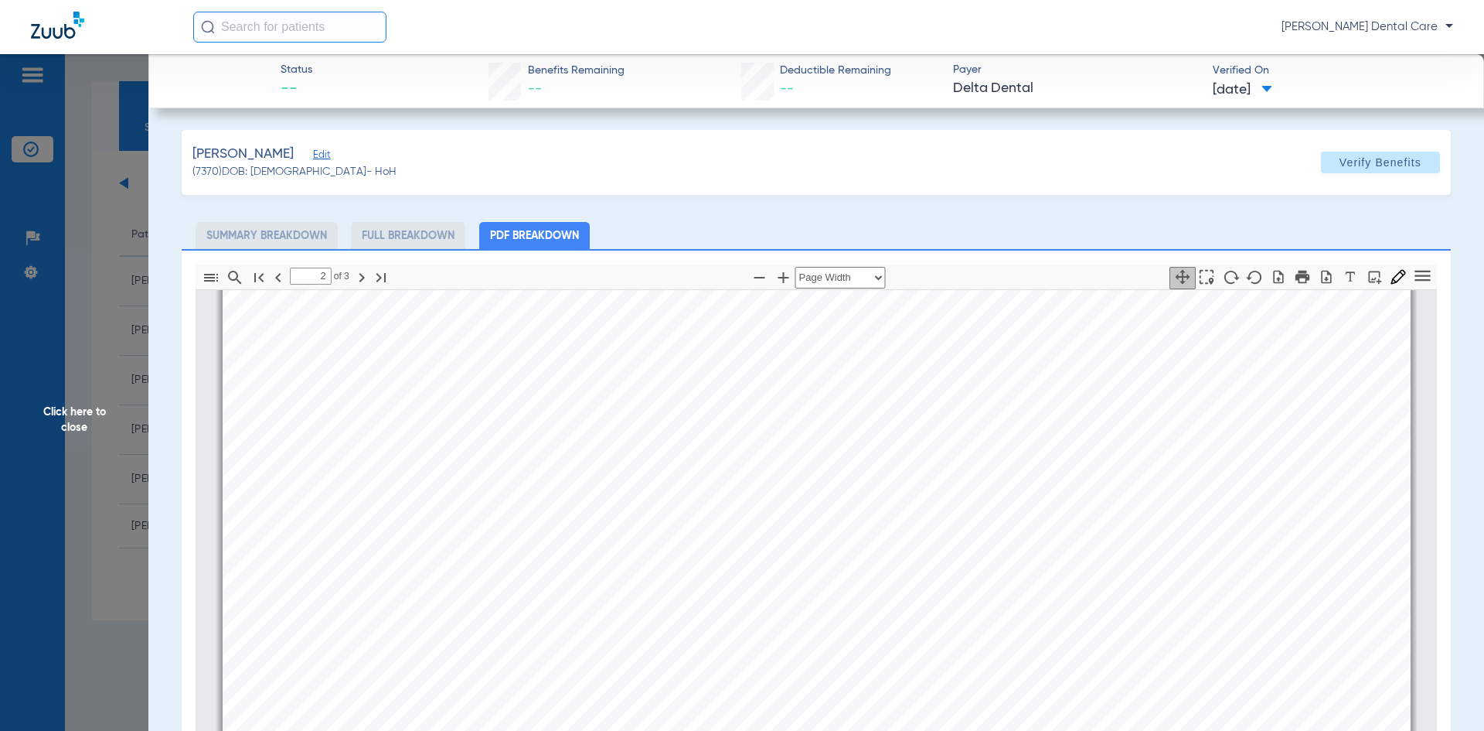
scroll to position [2095, 0]
click at [87, 418] on span "Click here to close" at bounding box center [74, 419] width 148 height 731
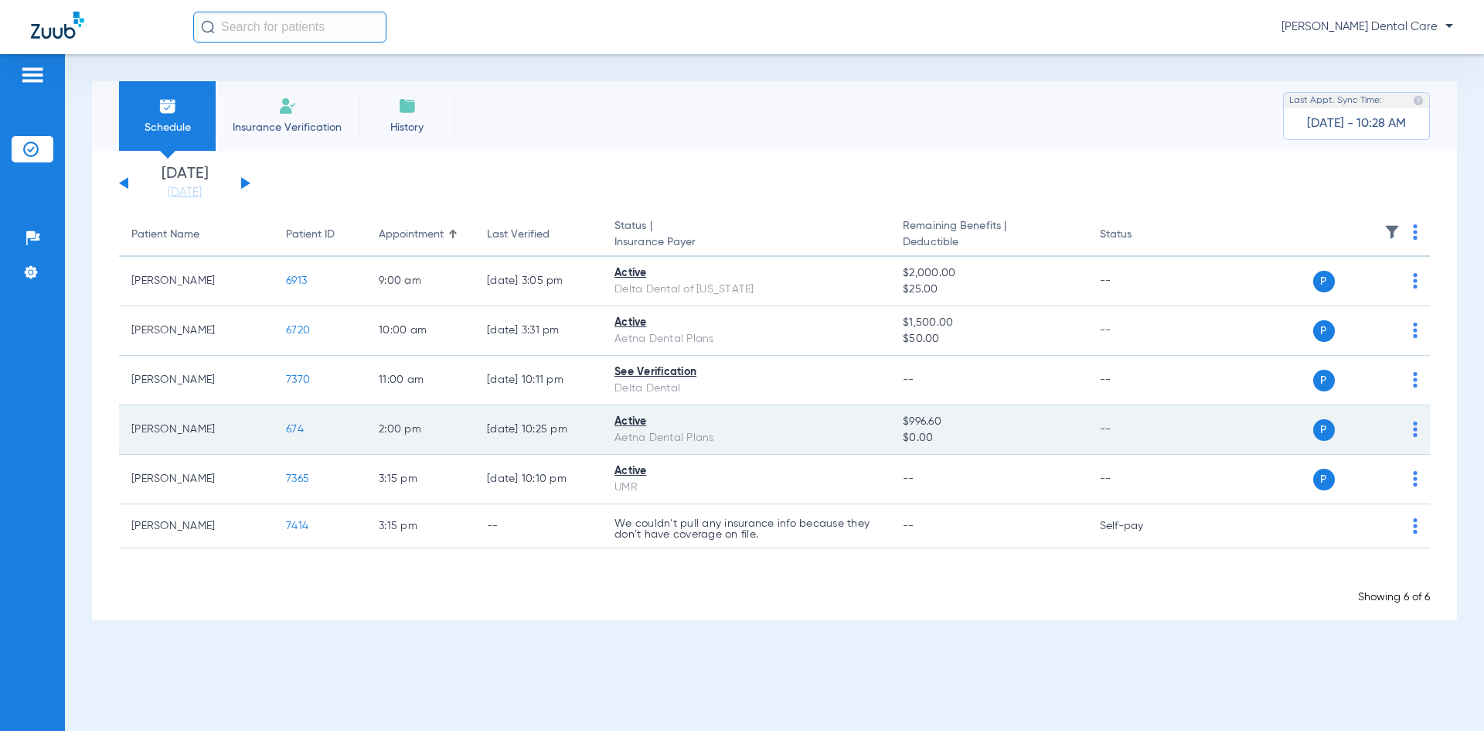
click at [291, 430] on span "674" at bounding box center [295, 429] width 18 height 11
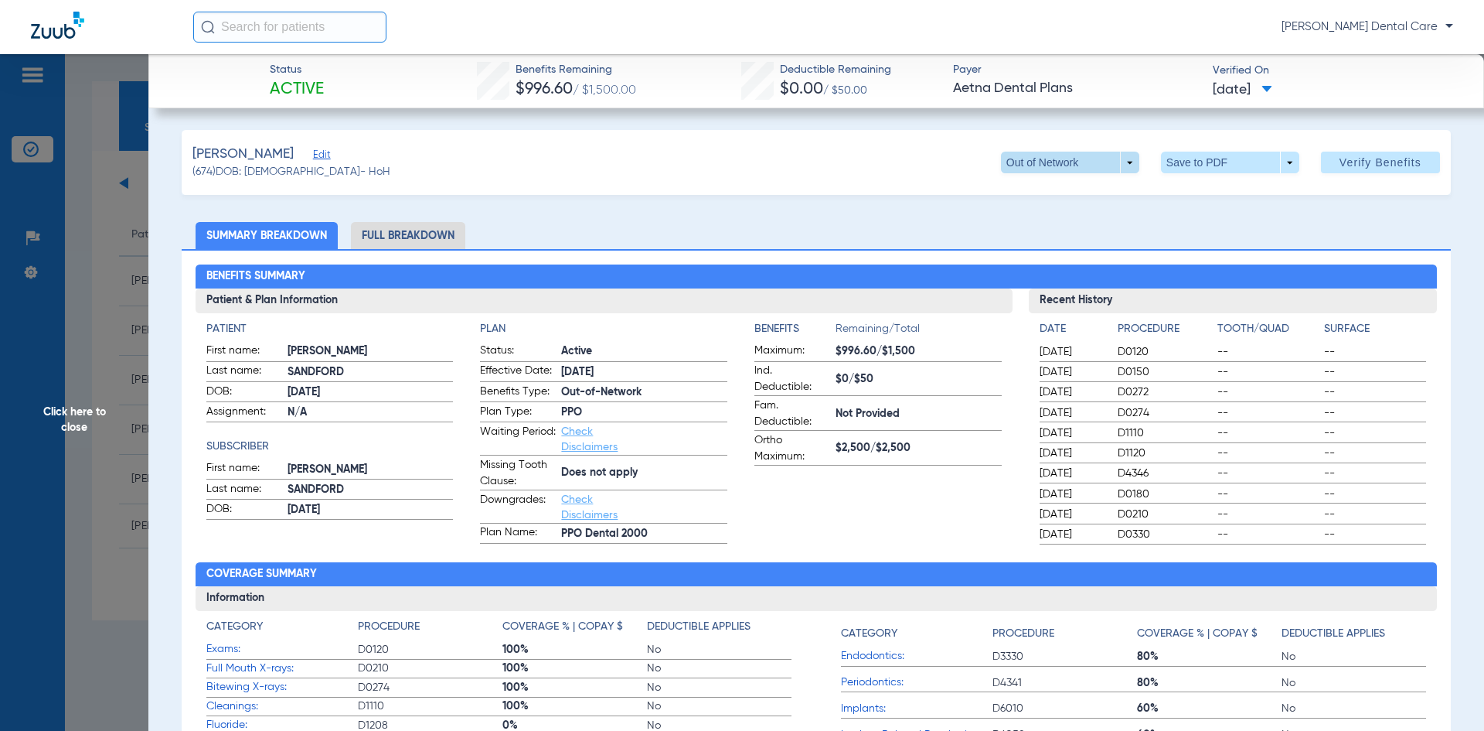
click at [1119, 162] on span at bounding box center [1070, 163] width 138 height 22
click at [1061, 196] on span "PPO" at bounding box center [1039, 193] width 72 height 11
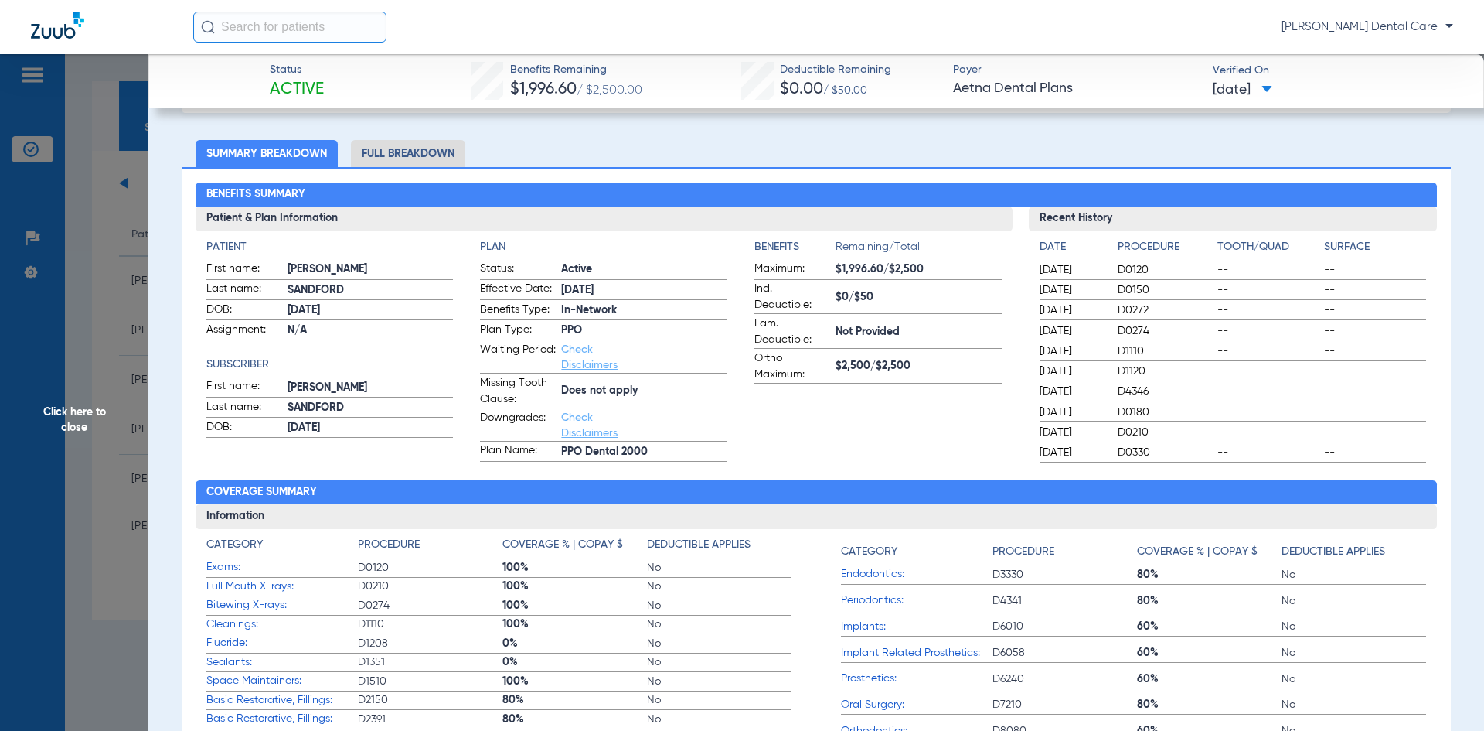
scroll to position [77, 0]
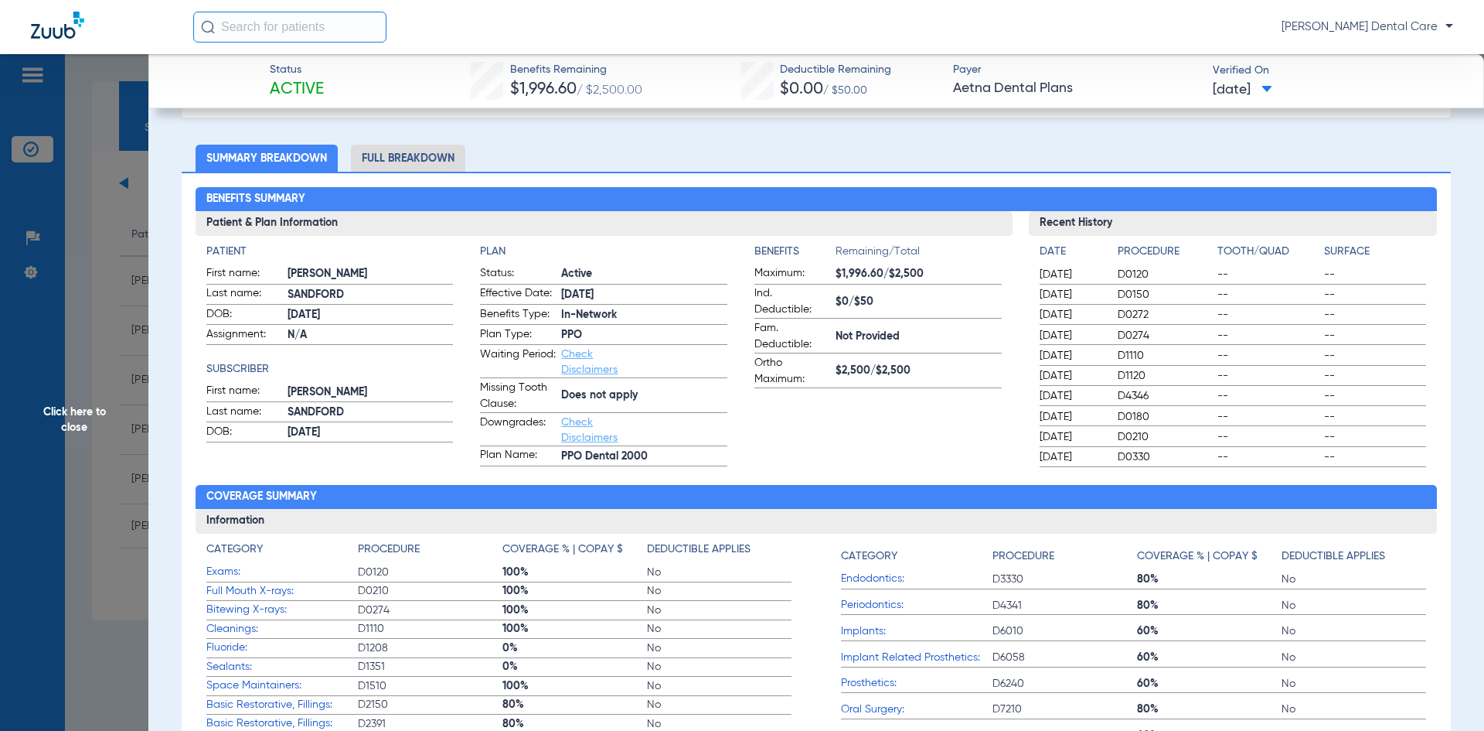
click at [71, 427] on span "Click here to close" at bounding box center [74, 419] width 148 height 731
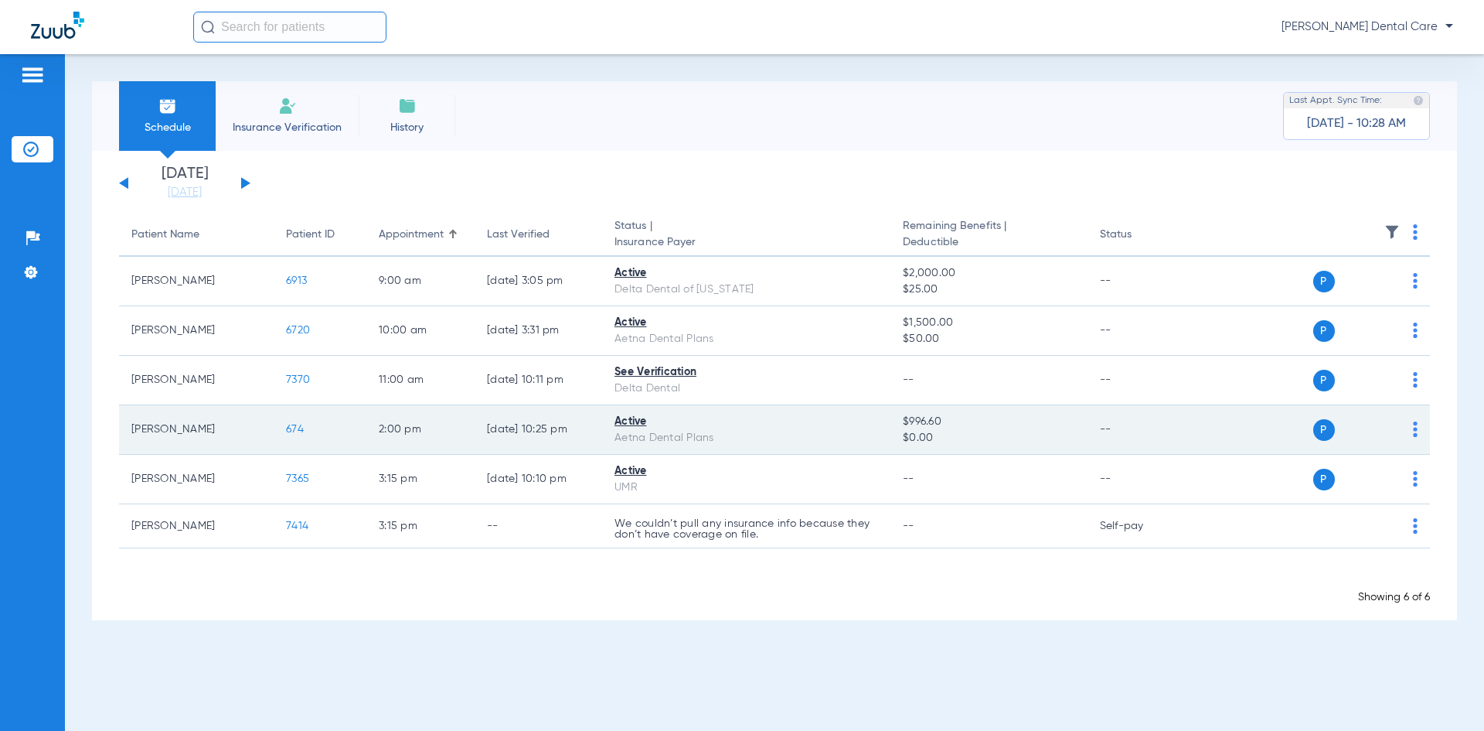
click at [298, 431] on span "674" at bounding box center [295, 429] width 18 height 11
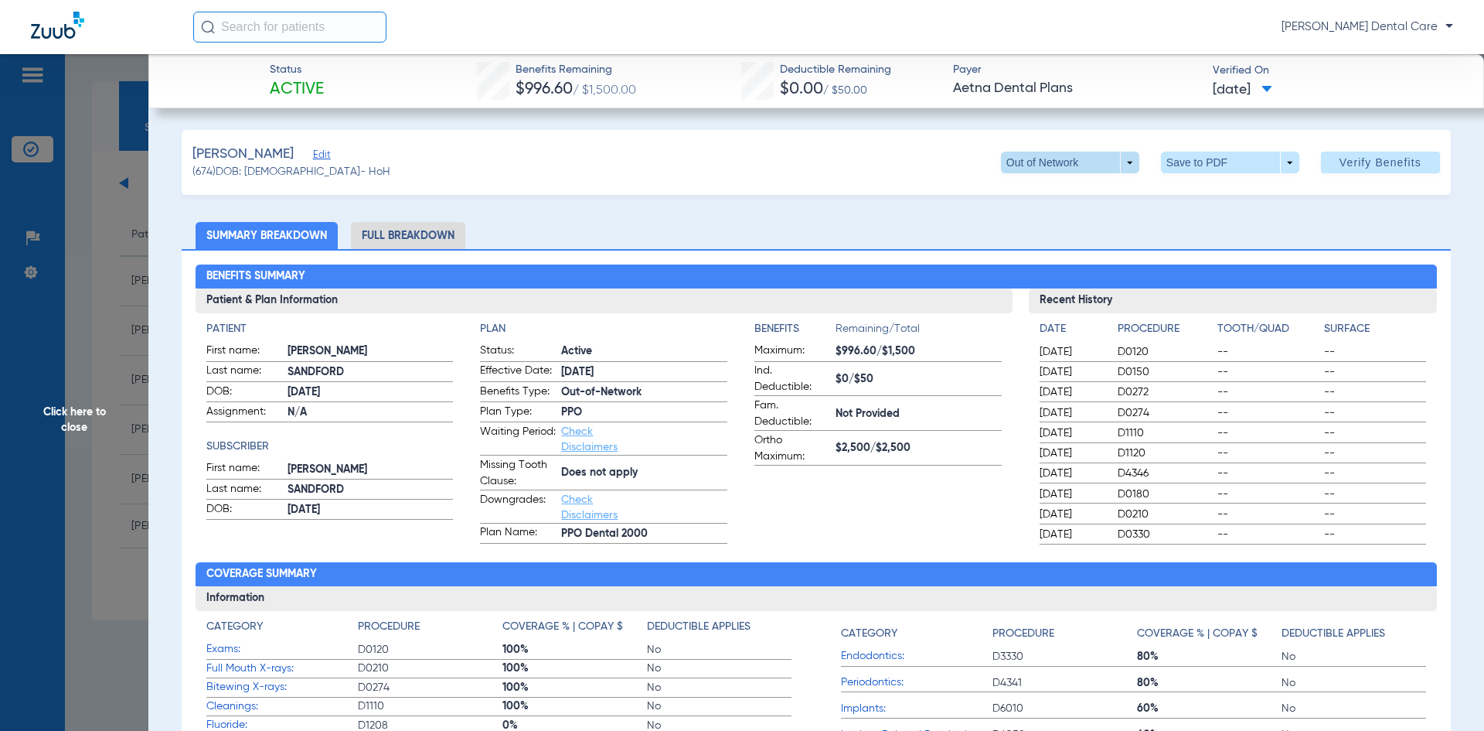
click at [1118, 161] on span at bounding box center [1070, 163] width 138 height 22
click at [1012, 195] on span "PPO" at bounding box center [1039, 193] width 72 height 11
click at [77, 425] on span "Click here to close" at bounding box center [74, 419] width 148 height 731
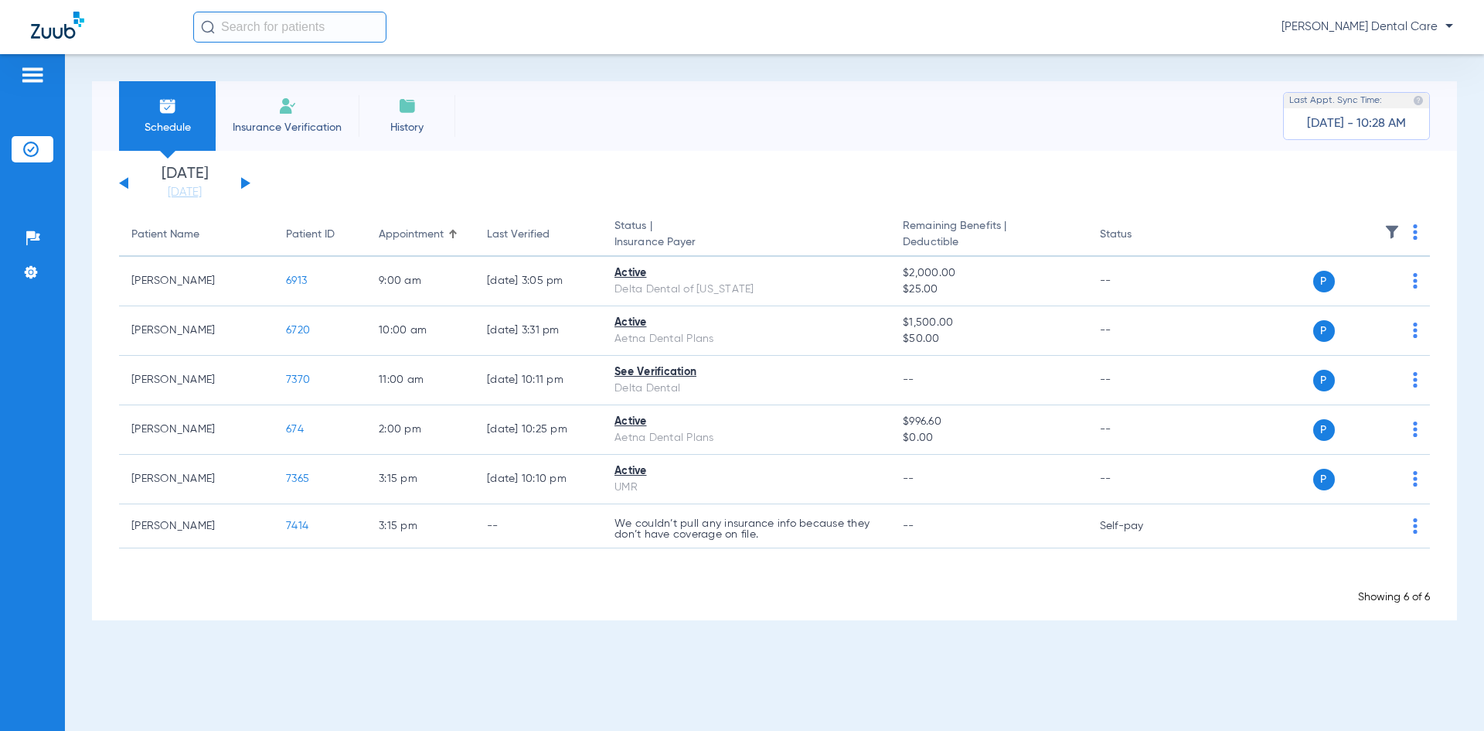
click at [242, 183] on button at bounding box center [245, 183] width 9 height 12
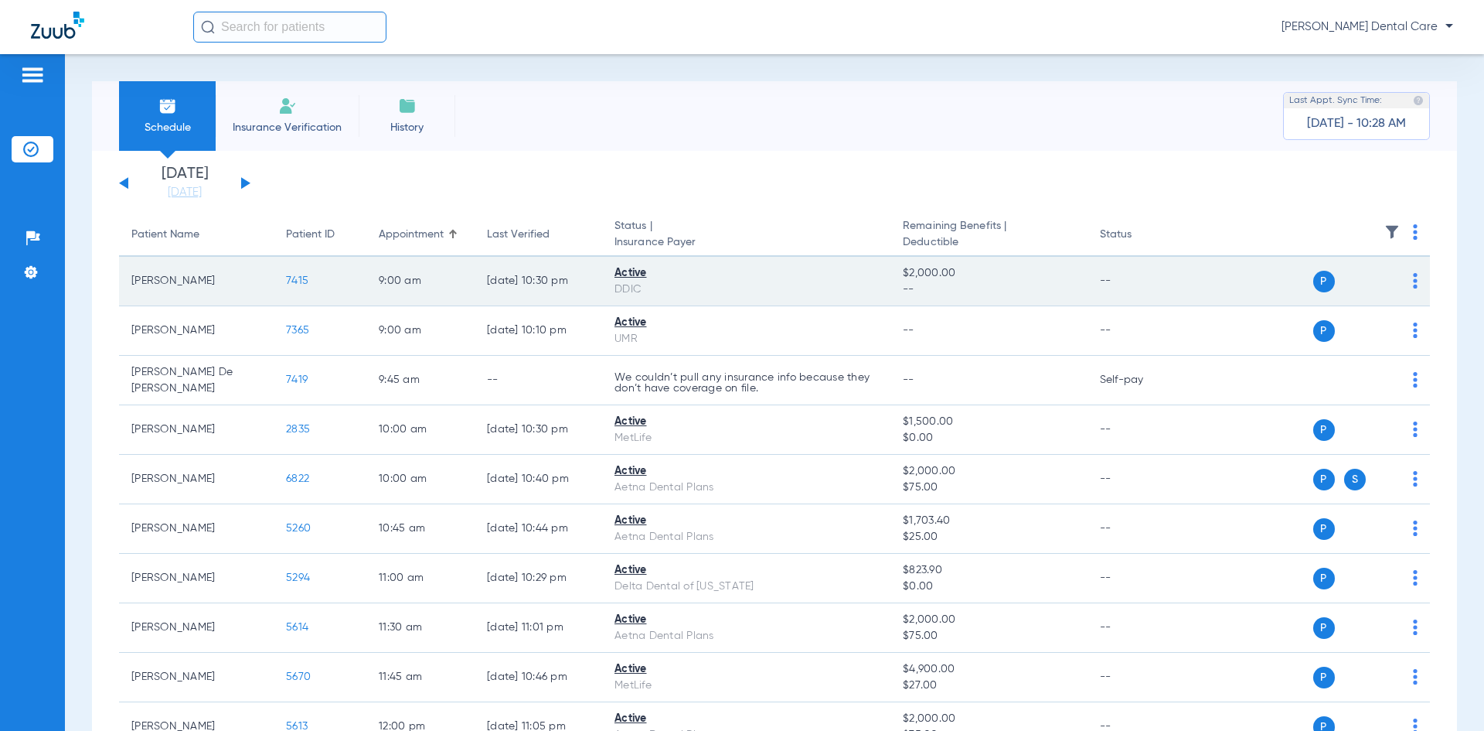
click at [294, 279] on span "7415" at bounding box center [297, 280] width 22 height 11
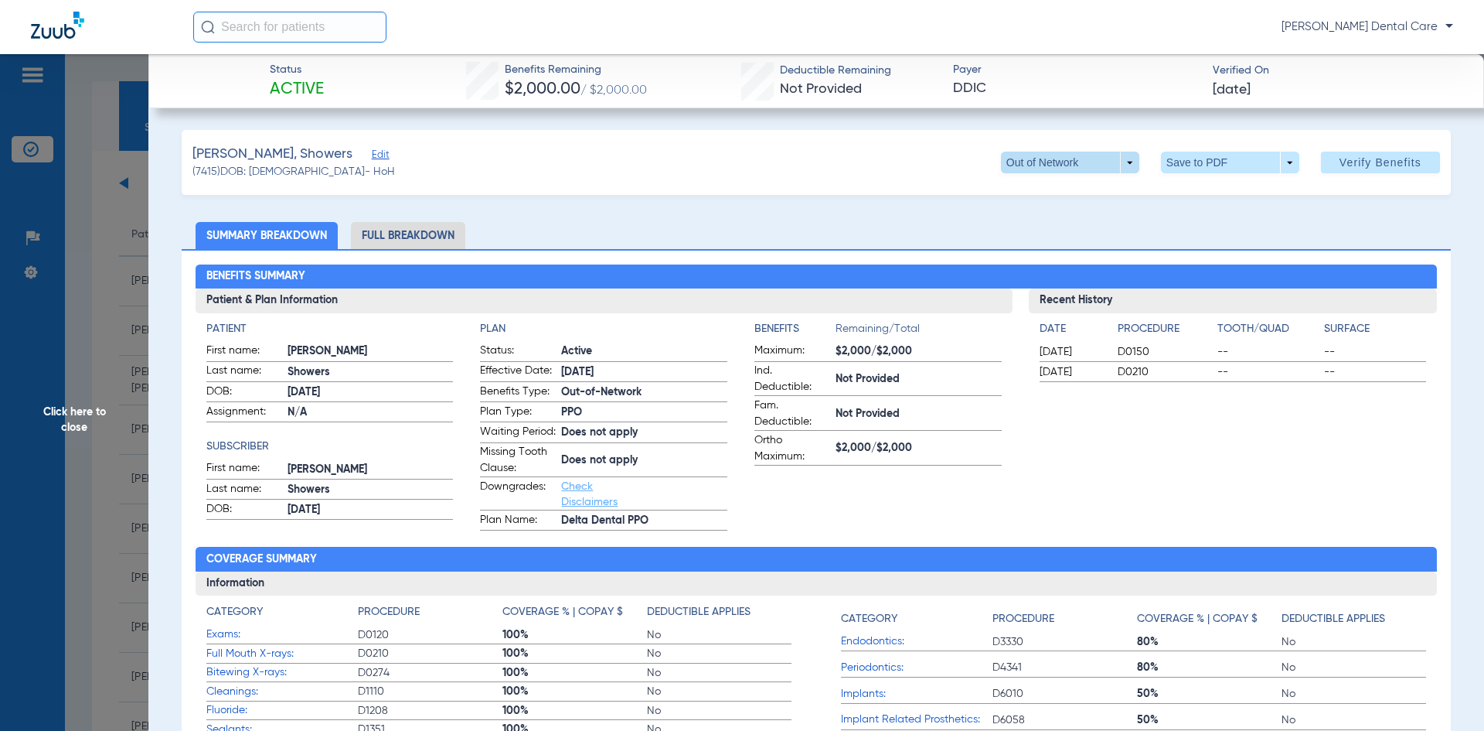
click at [1110, 165] on span at bounding box center [1070, 163] width 138 height 22
click at [1041, 198] on span "PPO" at bounding box center [1039, 193] width 72 height 11
